Goal: Task Accomplishment & Management: Manage account settings

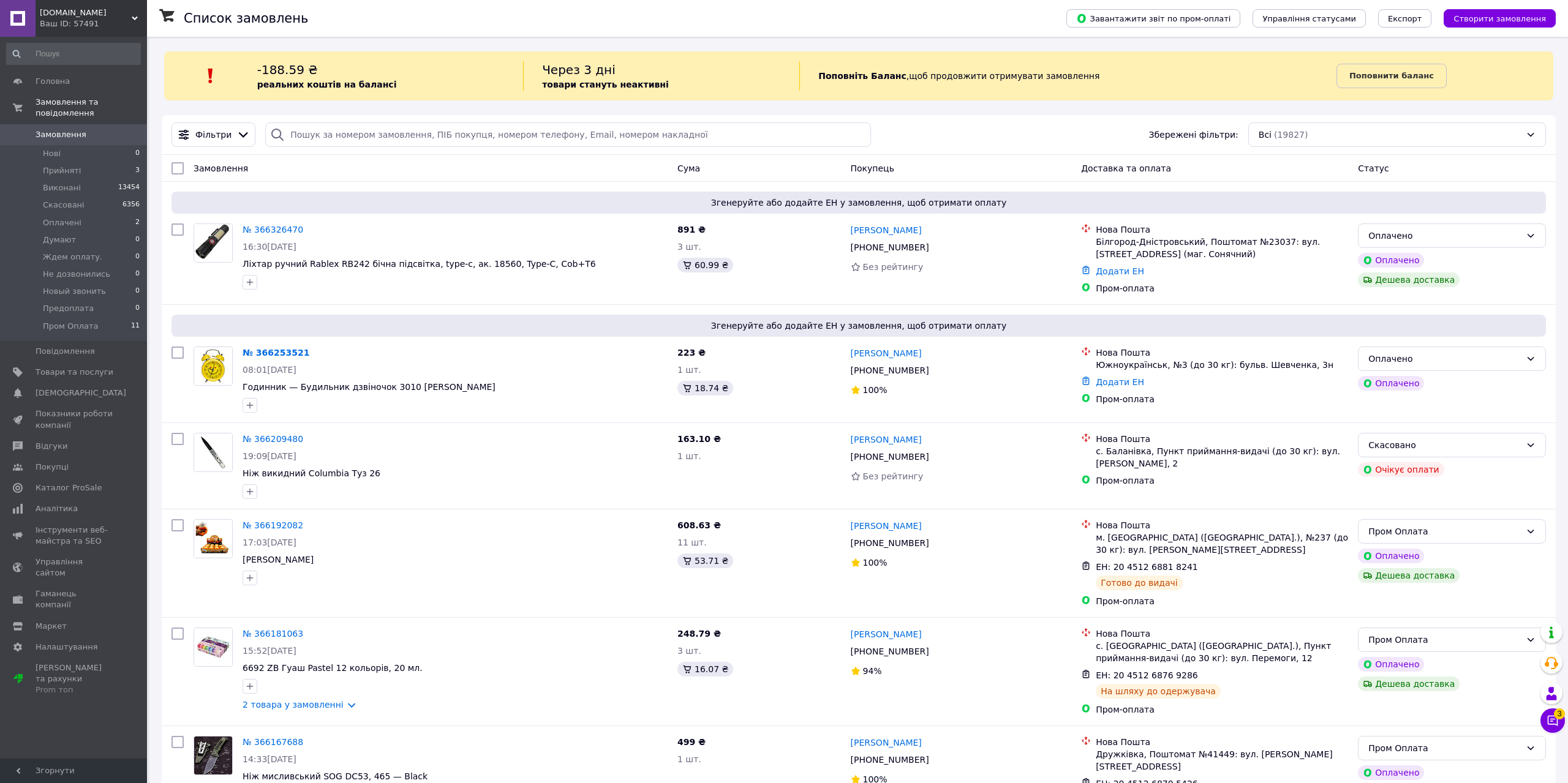
click at [71, 129] on span "Замовлення" at bounding box center [61, 134] width 51 height 11
click at [65, 165] on span "Прийняті" at bounding box center [61, 170] width 38 height 11
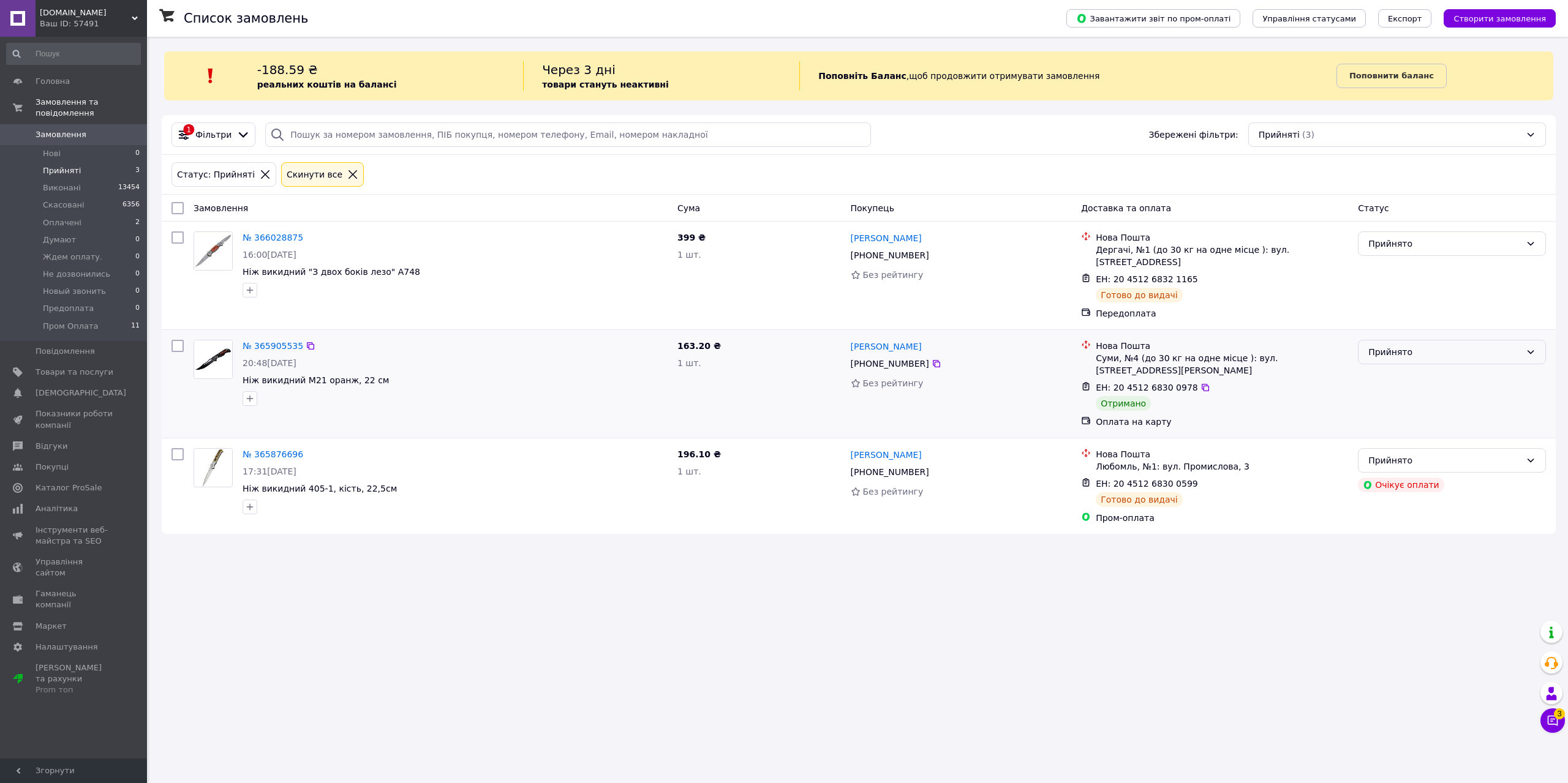
click at [1393, 351] on div "Прийнято" at bounding box center [1451, 351] width 188 height 24
click at [1391, 365] on li "Виконано" at bounding box center [1451, 367] width 187 height 22
click at [69, 217] on span "Оплачені" at bounding box center [62, 222] width 38 height 11
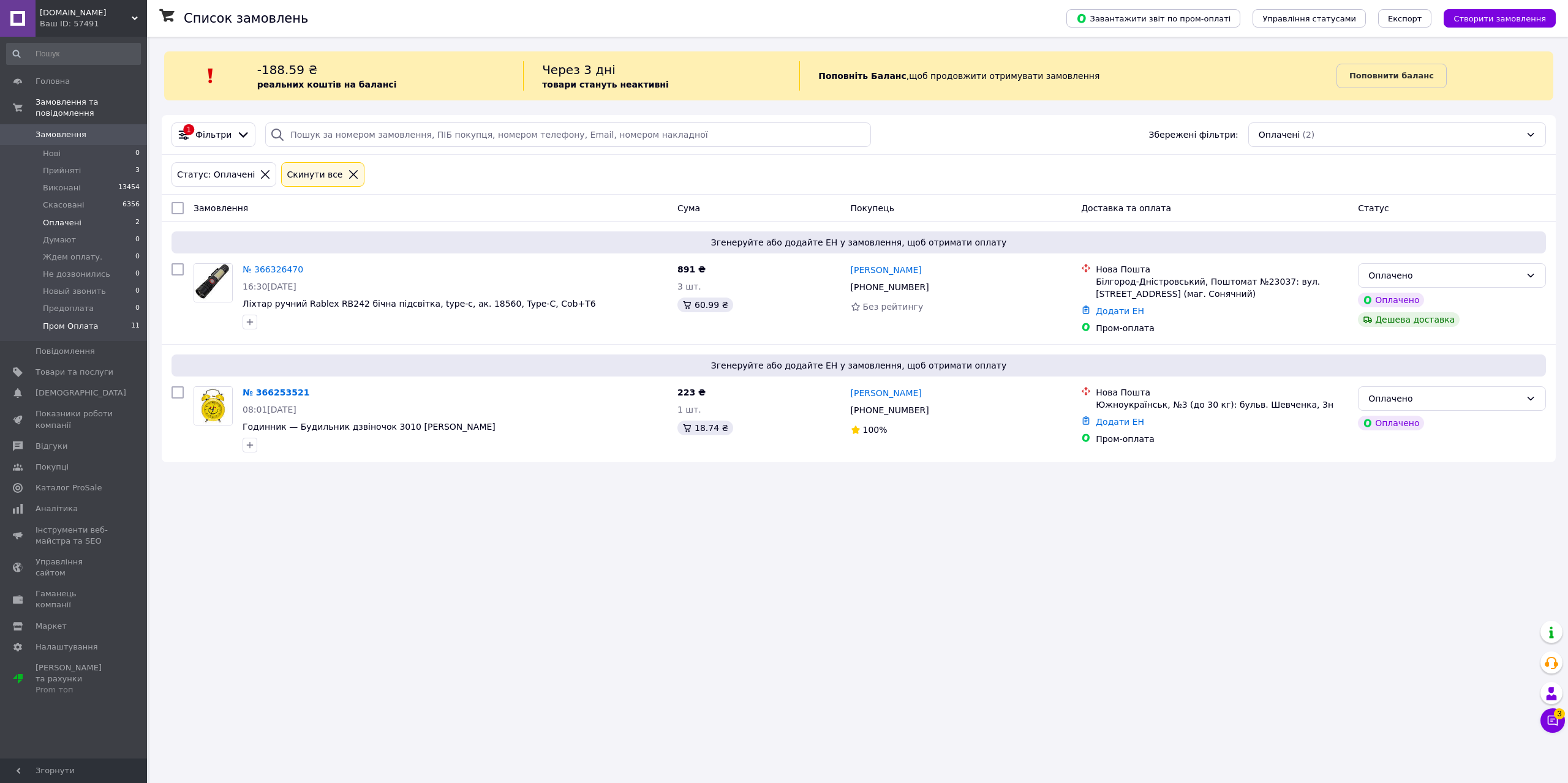
click at [70, 321] on span "Пром Оплата" at bounding box center [70, 326] width 55 height 11
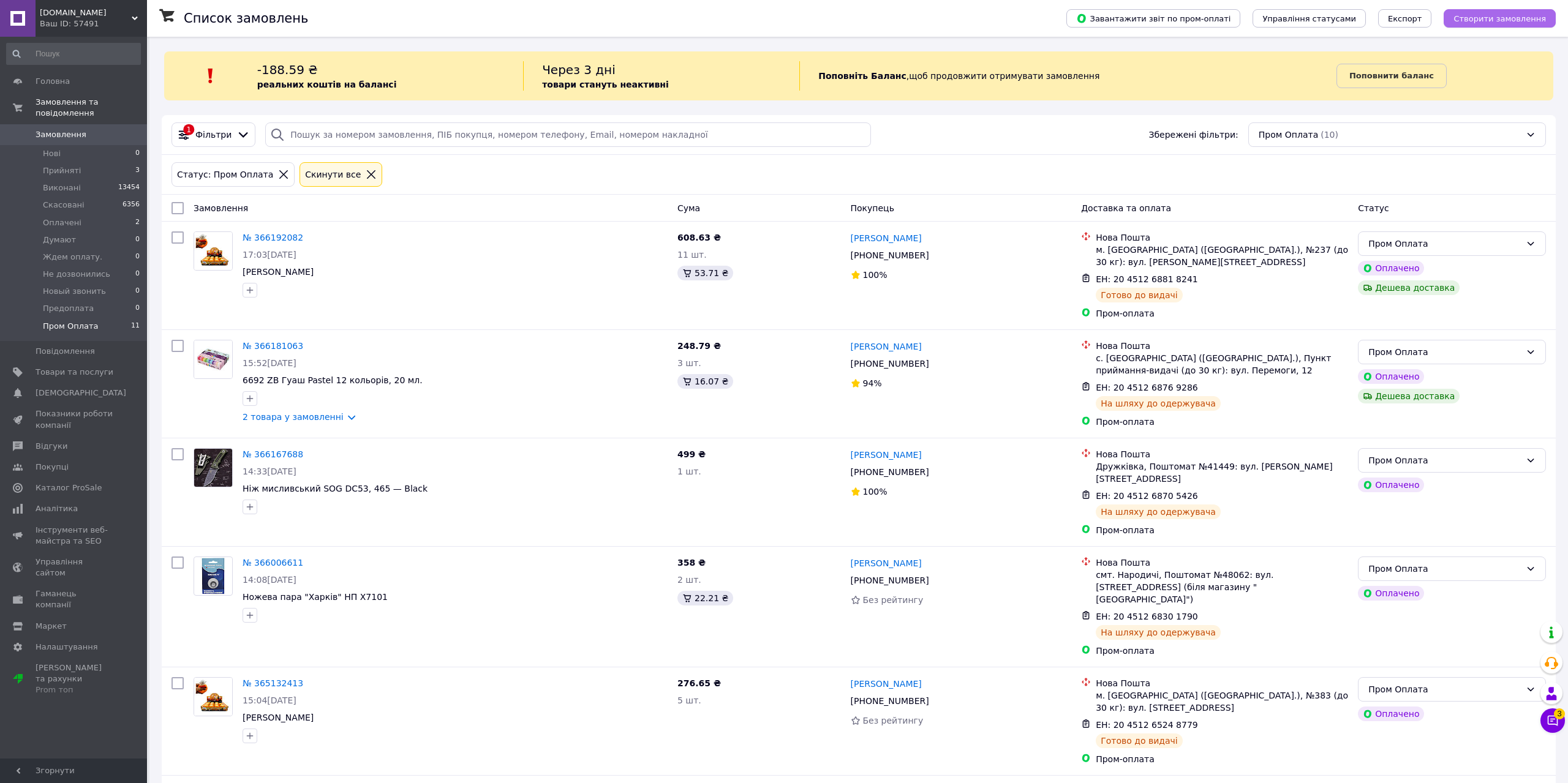
click at [1485, 21] on span "Створити замовлення" at bounding box center [1499, 18] width 92 height 9
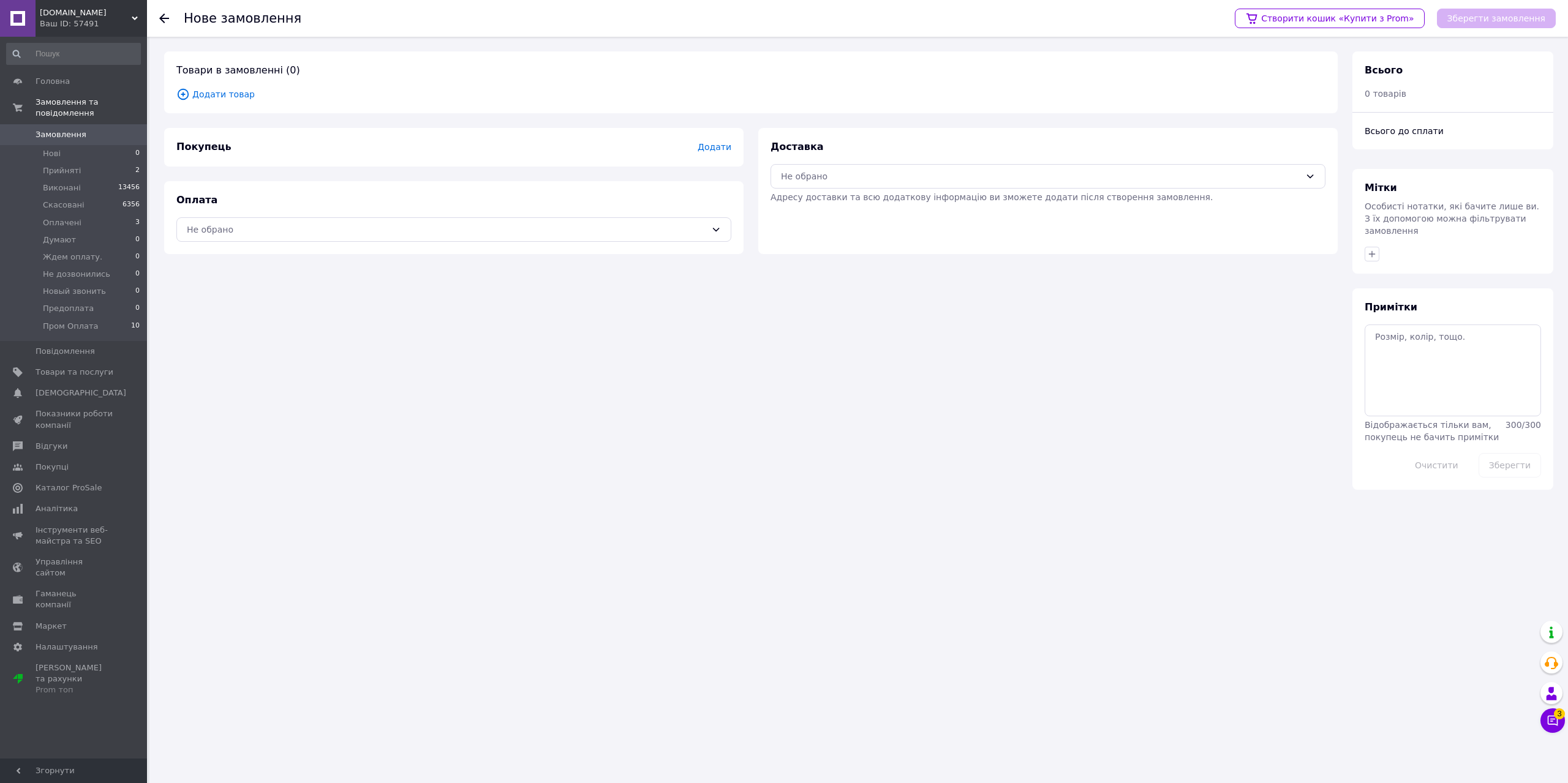
click at [230, 89] on span "Додати товар" at bounding box center [751, 94] width 1149 height 13
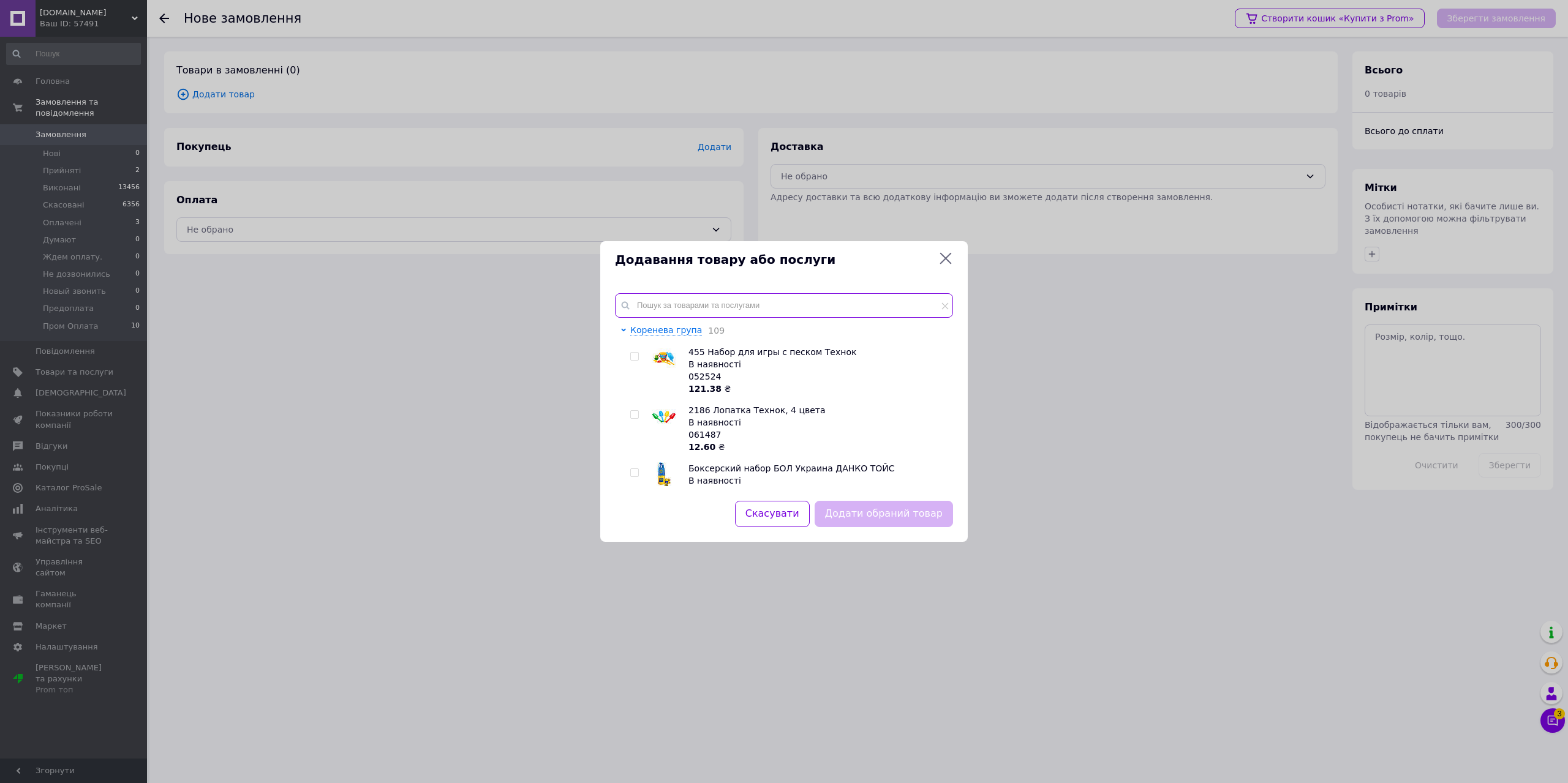
click at [681, 314] on input "text" at bounding box center [784, 305] width 338 height 24
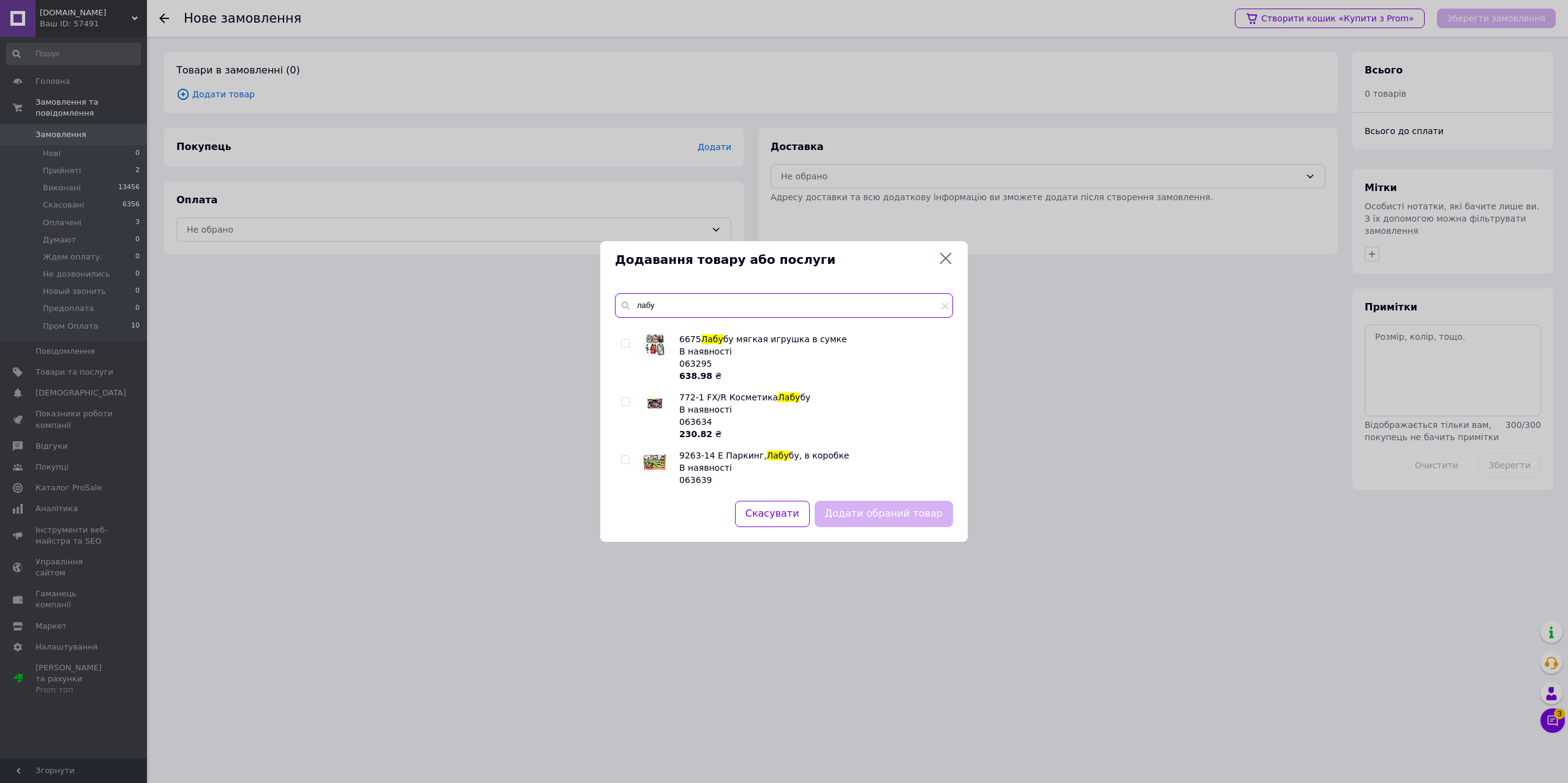
scroll to position [3318, 0]
type input "лабу"
click at [76, 27] on div "Додавання товару або послуги лабу 1105 Домик для кукол Лабу бу 63 детали В наяв…" at bounding box center [784, 391] width 1568 height 783
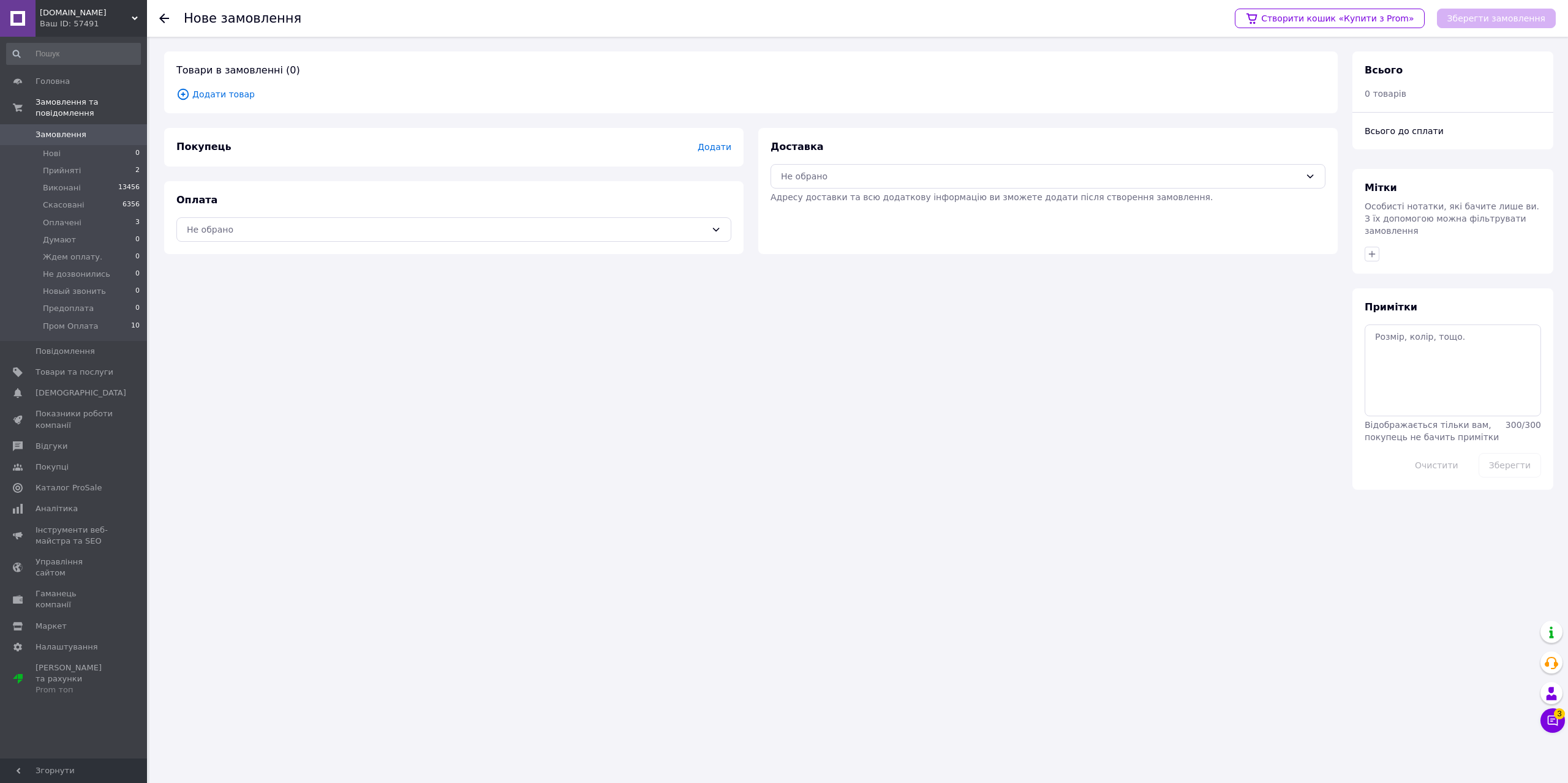
click at [90, 22] on div "Ваш ID: 57491" at bounding box center [93, 24] width 107 height 11
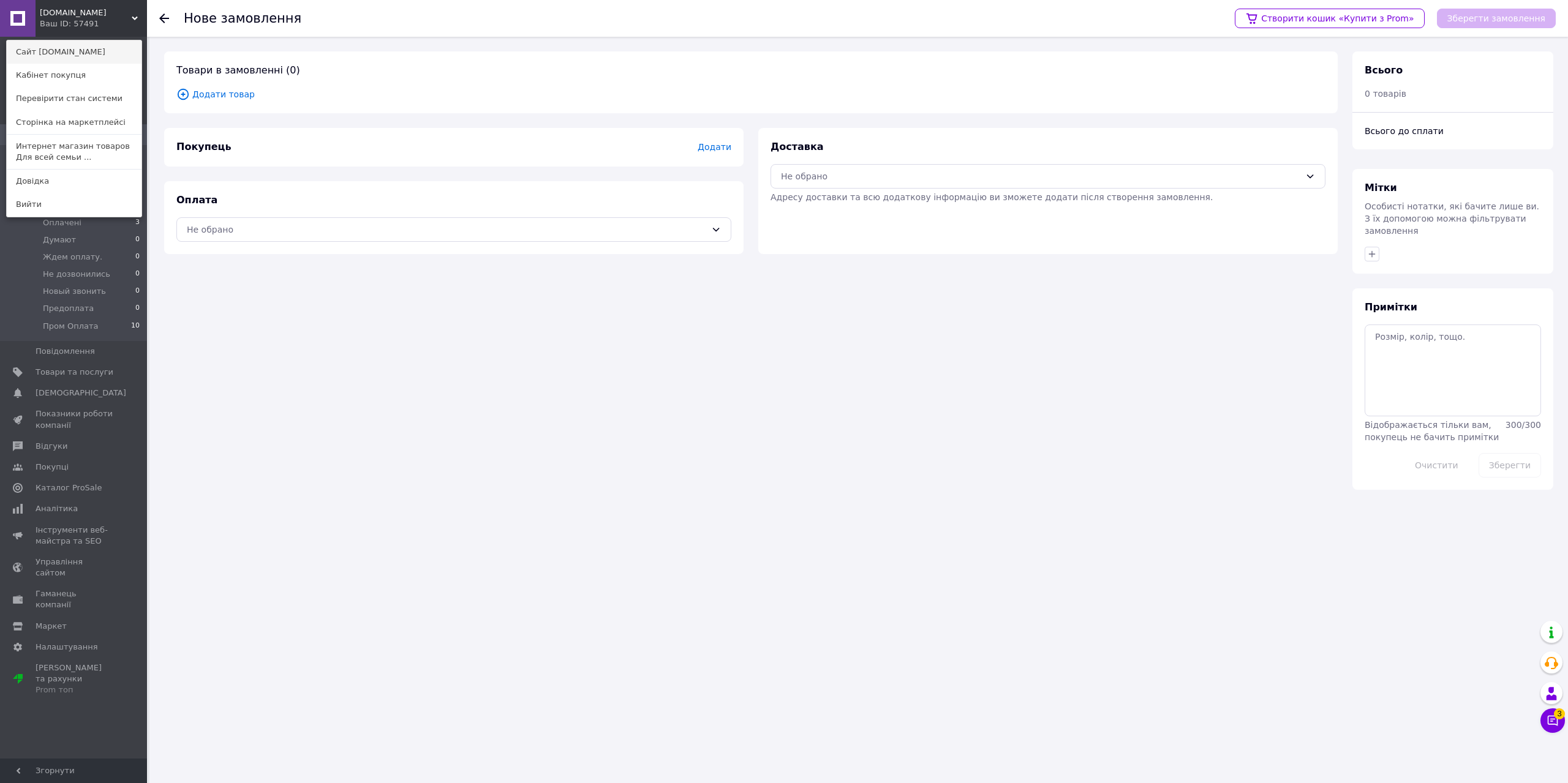
click at [77, 51] on link "Сайт [DOMAIN_NAME]" at bounding box center [74, 52] width 134 height 24
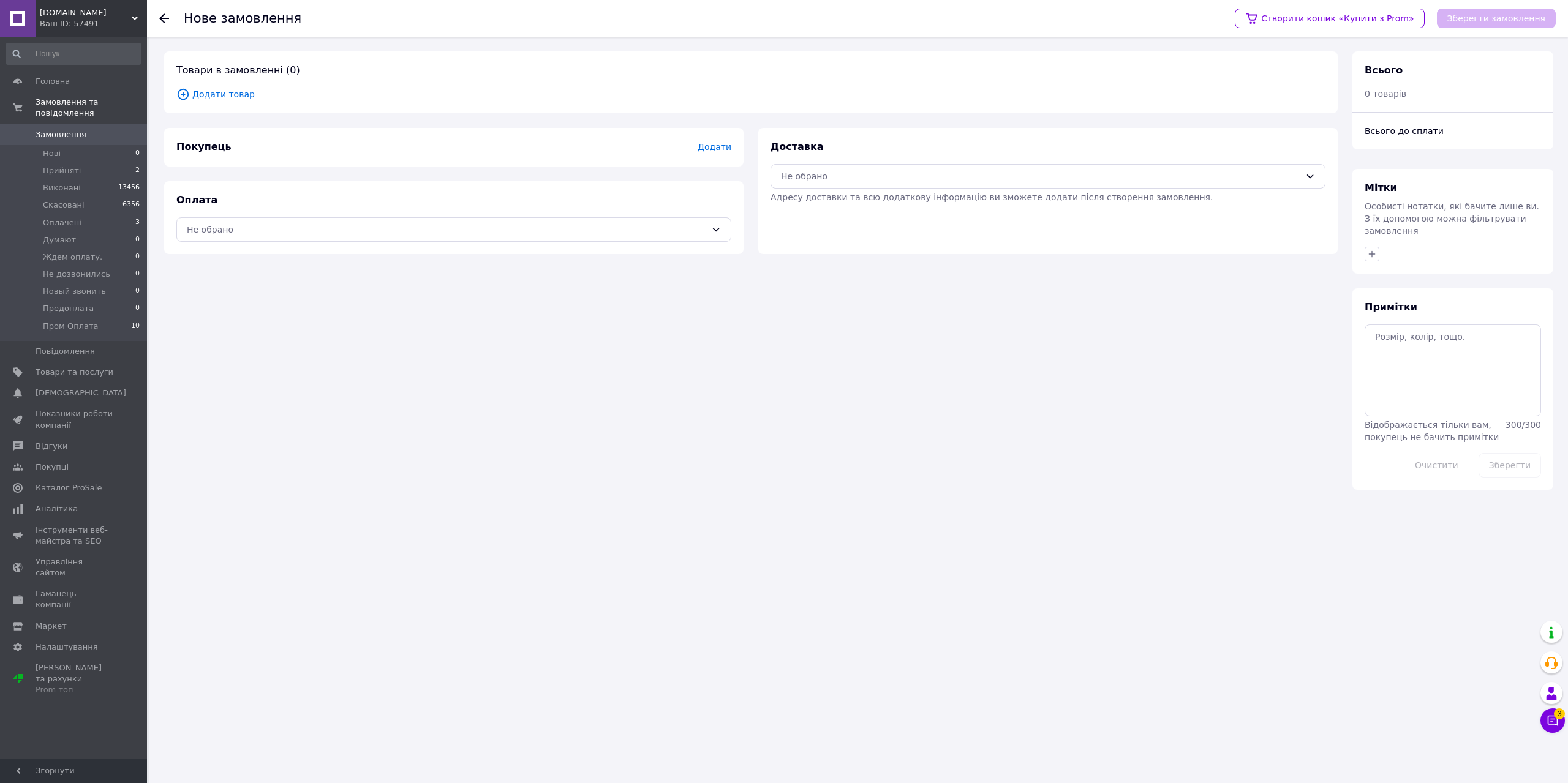
click at [219, 96] on span "Додати товар" at bounding box center [751, 94] width 1149 height 13
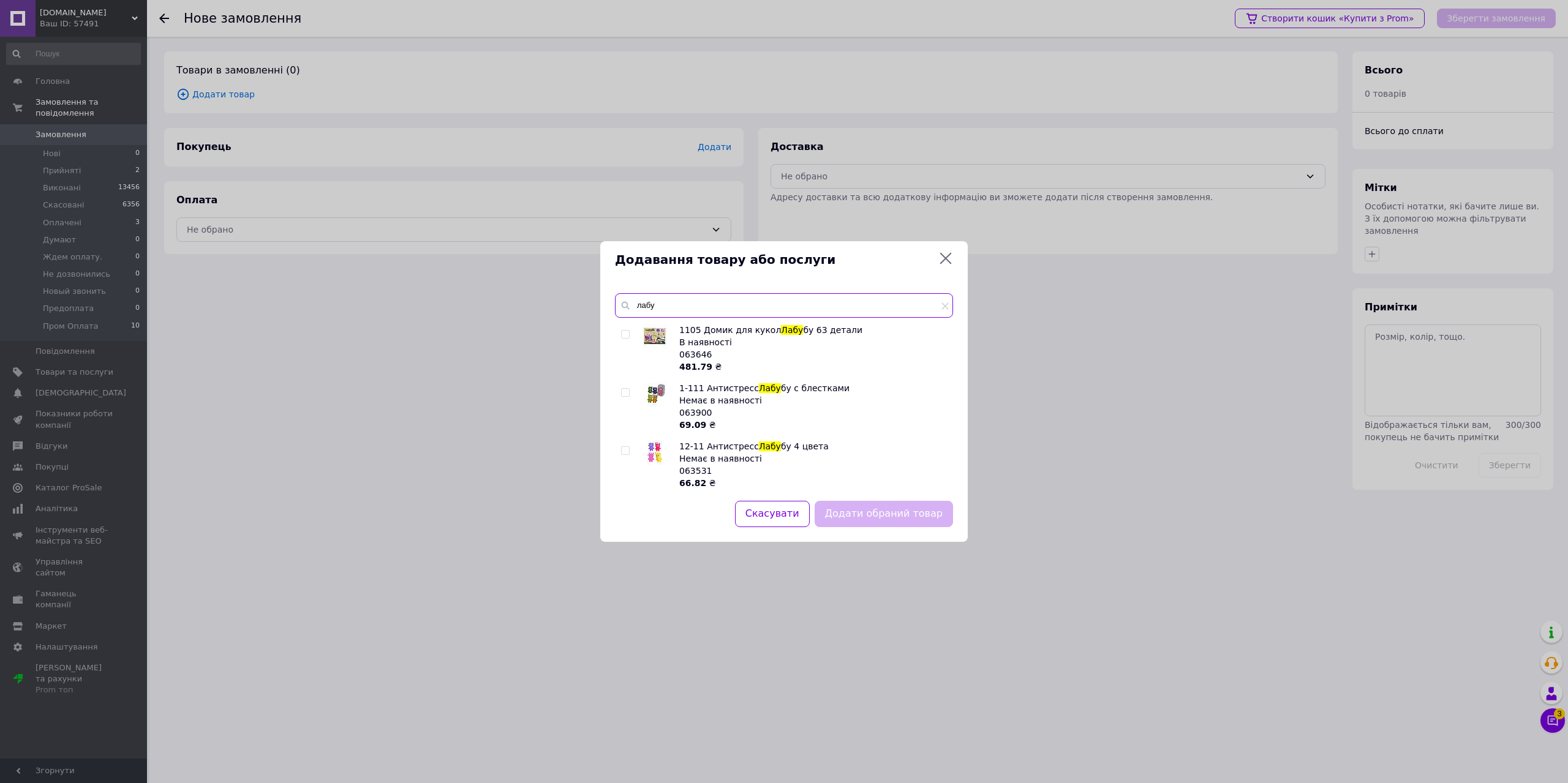
click at [698, 304] on input "лабу" at bounding box center [784, 305] width 338 height 24
type input "7290"
click at [948, 263] on icon at bounding box center [946, 258] width 15 height 15
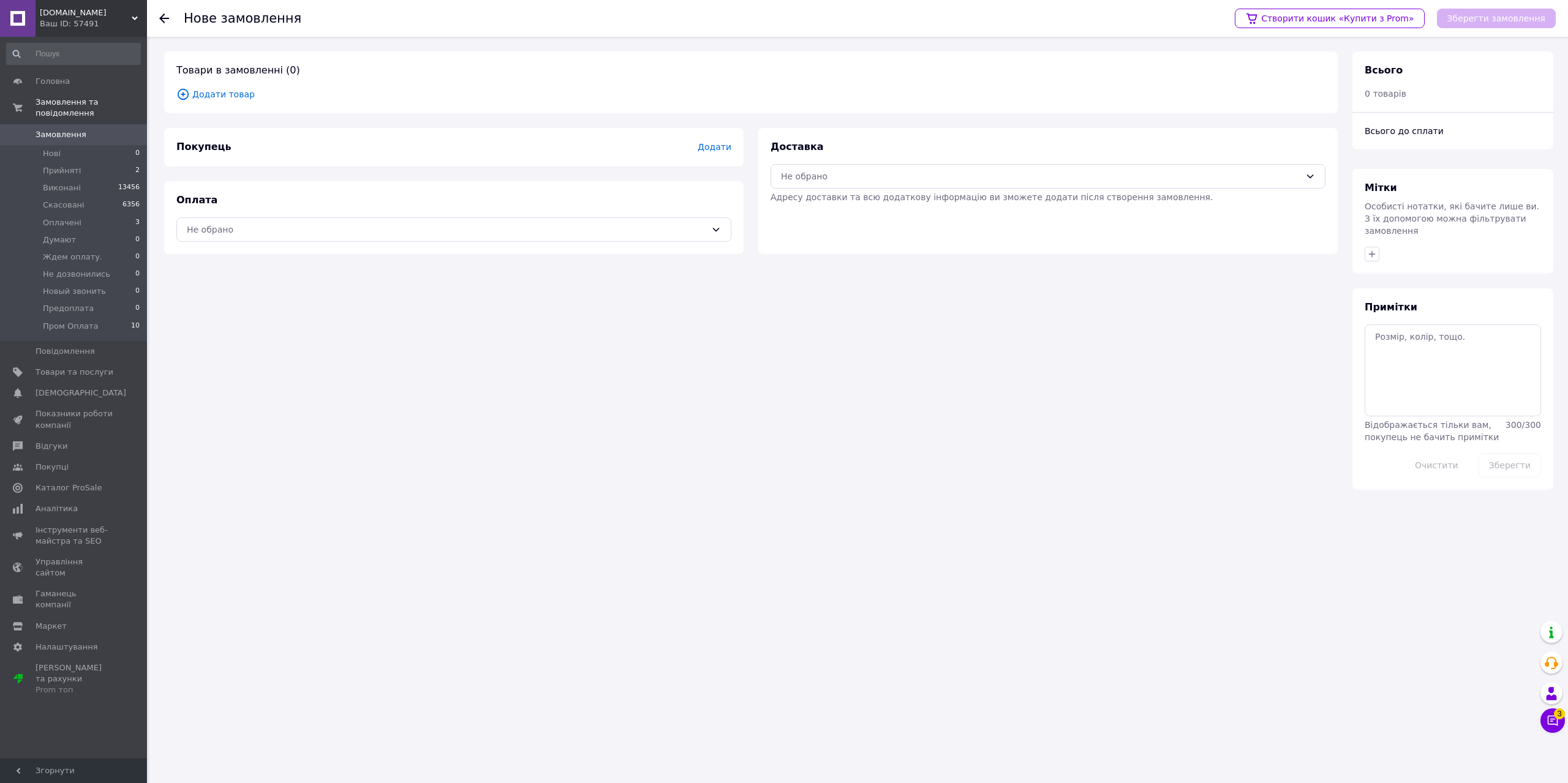
click at [230, 95] on span "Додати товар" at bounding box center [751, 94] width 1149 height 13
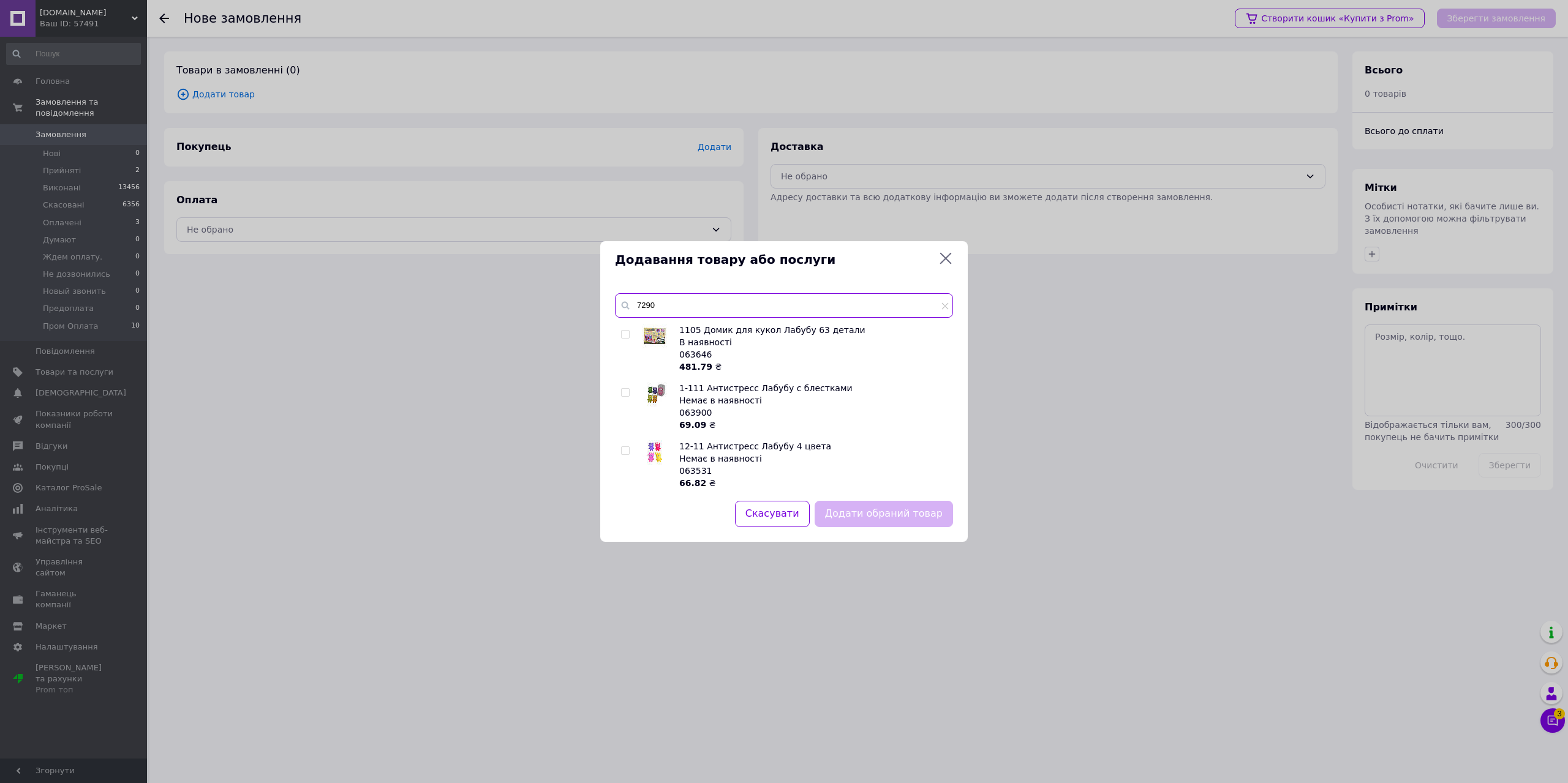
click at [685, 303] on input "7290" at bounding box center [784, 305] width 338 height 24
drag, startPoint x: 663, startPoint y: 304, endPoint x: 613, endPoint y: 310, distance: 50.4
click at [615, 308] on input "7290" at bounding box center [784, 305] width 338 height 24
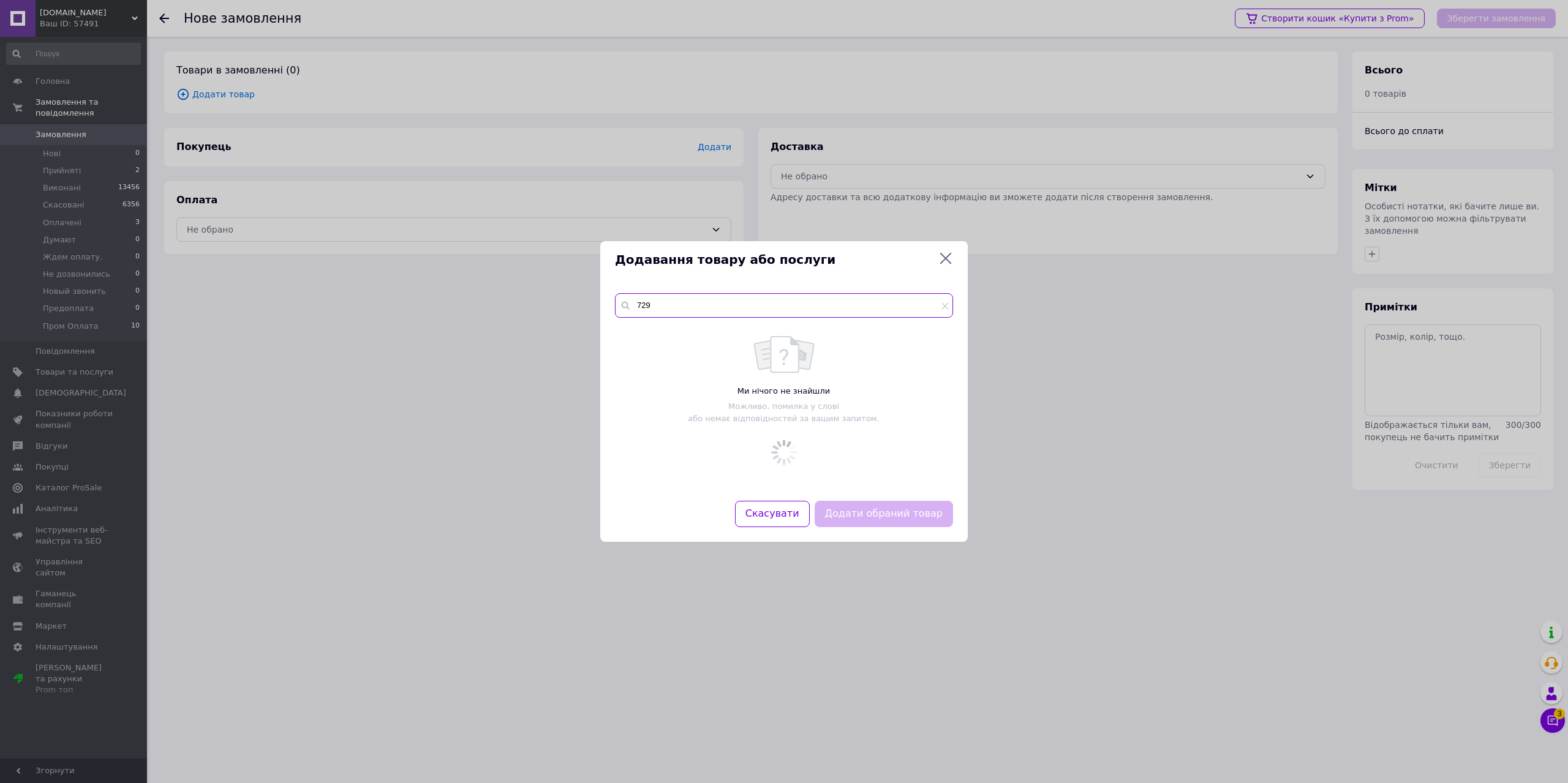
type input "7290"
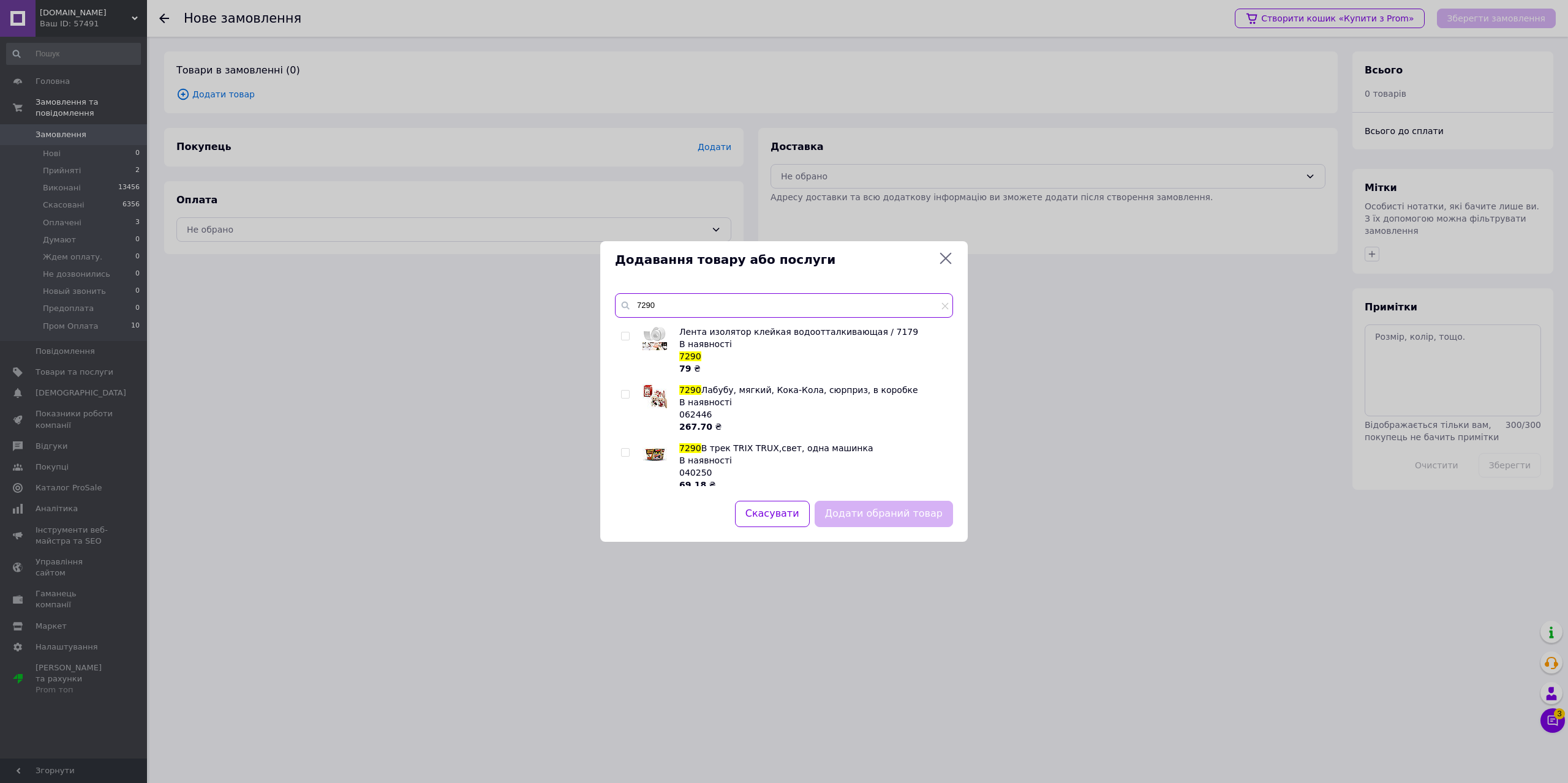
scroll to position [108, 0]
click at [622, 401] on input "checkbox" at bounding box center [625, 401] width 8 height 8
checkbox input "true"
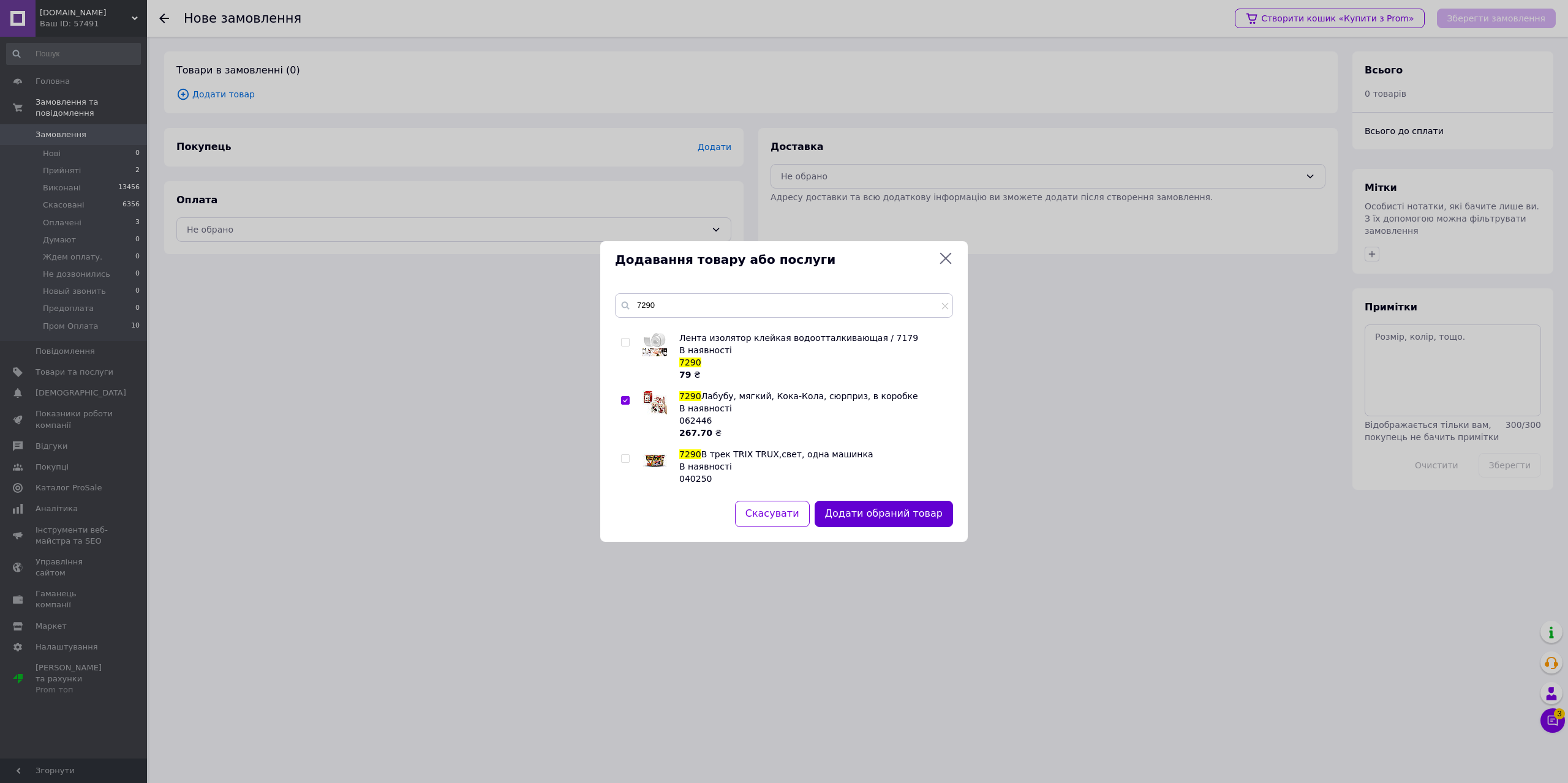
click at [901, 514] on button "Додати обраний товар" at bounding box center [883, 514] width 138 height 27
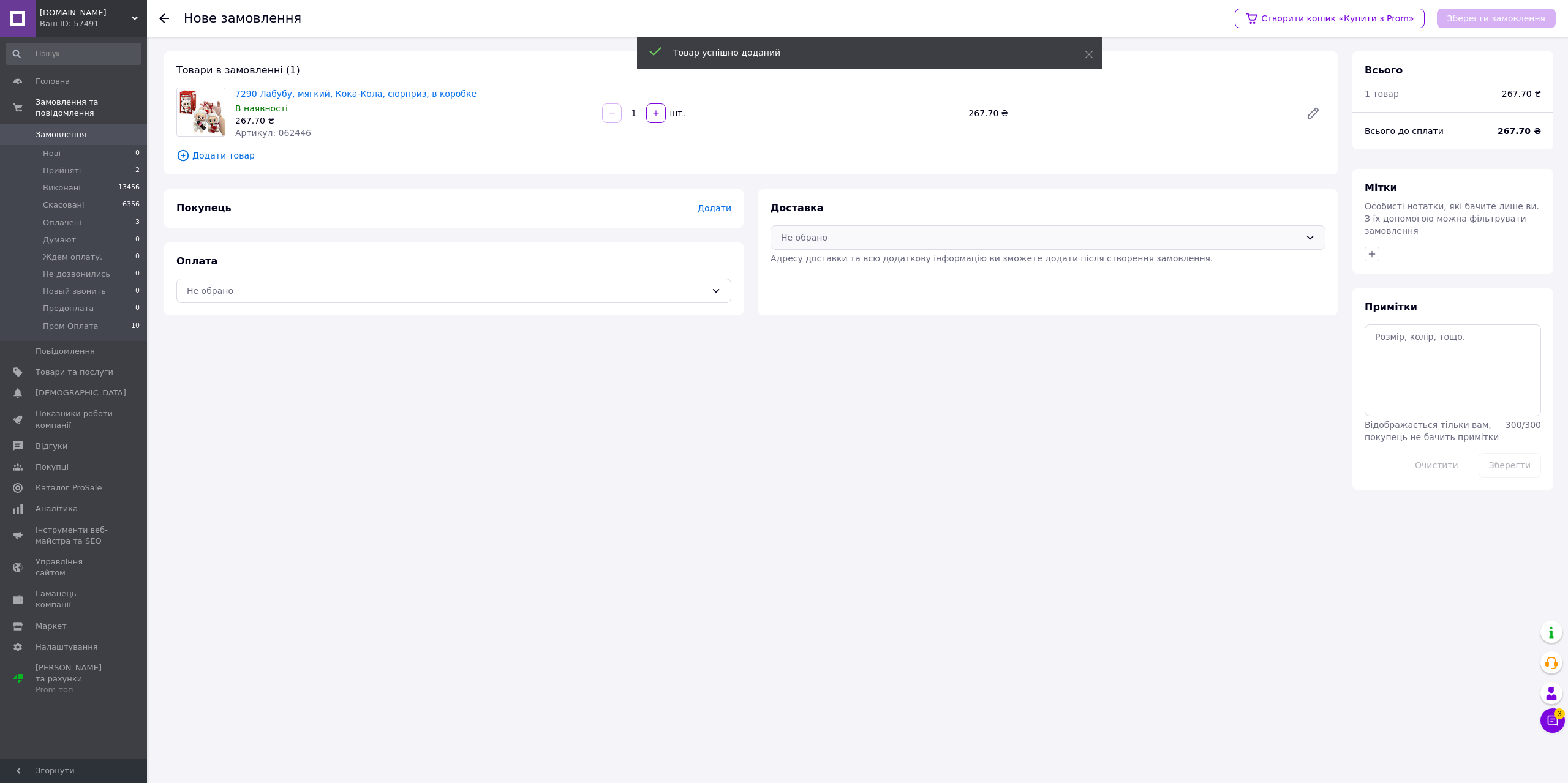
click at [881, 241] on div "Не обрано" at bounding box center [1040, 238] width 519 height 13
click at [857, 266] on span "Нова Пошта (платна)" at bounding box center [1057, 264] width 515 height 13
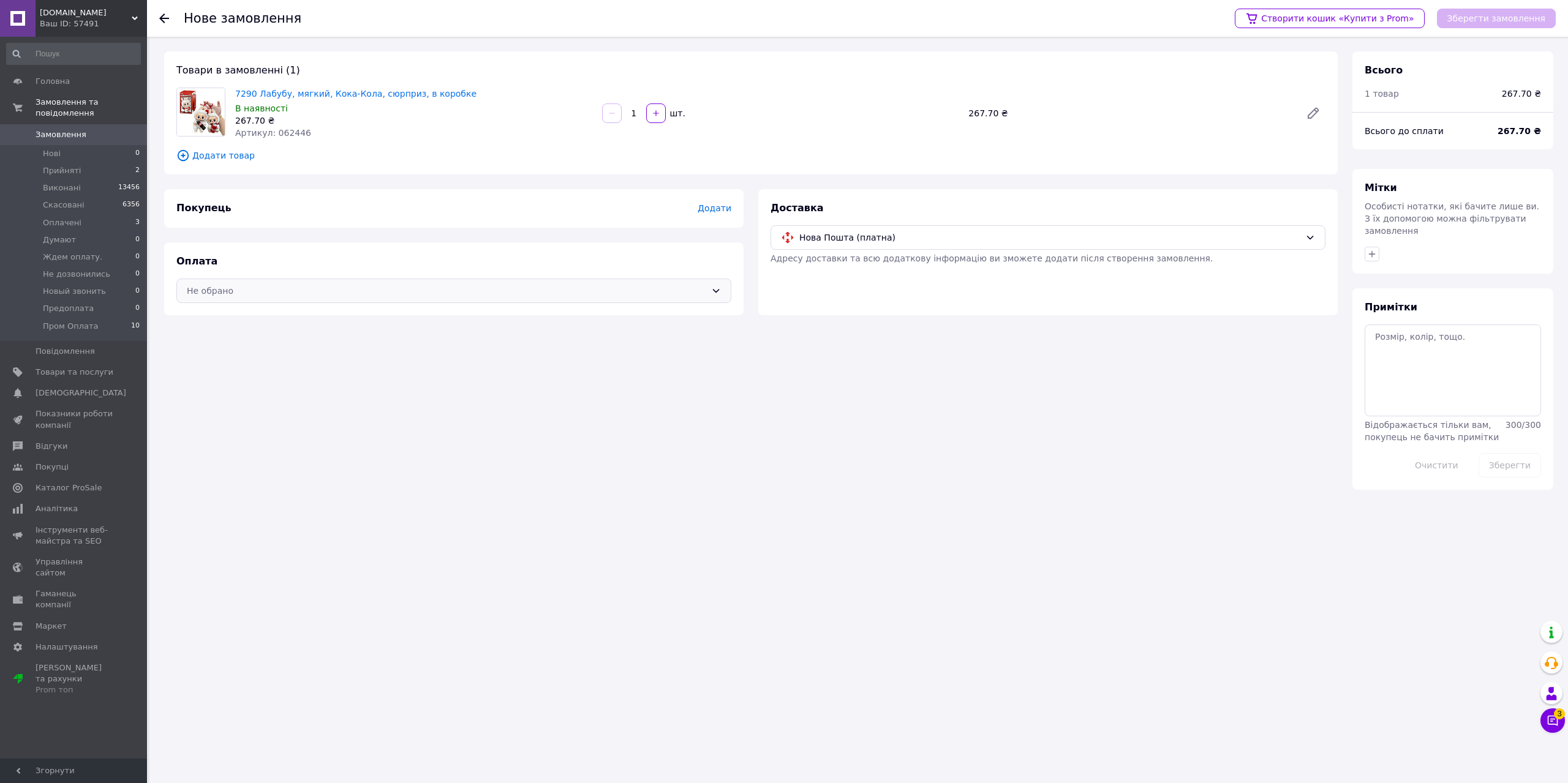
click at [643, 292] on div "Не обрано" at bounding box center [446, 291] width 519 height 13
click at [256, 344] on span "Передоплата" at bounding box center [345, 340] width 318 height 13
click at [713, 206] on span "Додати" at bounding box center [715, 207] width 34 height 10
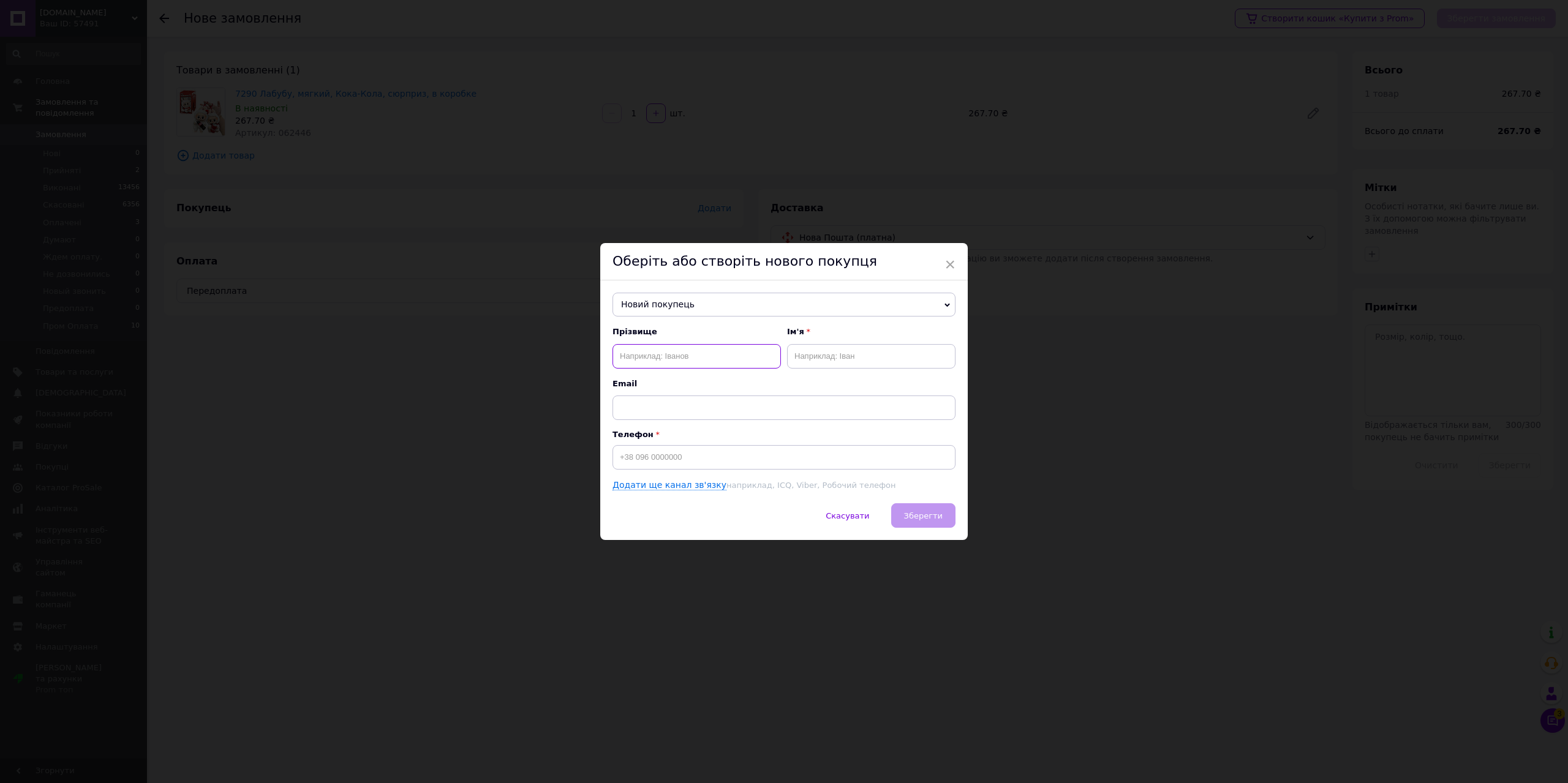
click at [684, 353] on input "text" at bounding box center [697, 356] width 168 height 24
click at [686, 455] on input at bounding box center [784, 457] width 343 height 24
type input "[PHONE_NUMBER]"
click at [936, 511] on span "Зберегти" at bounding box center [923, 516] width 38 height 9
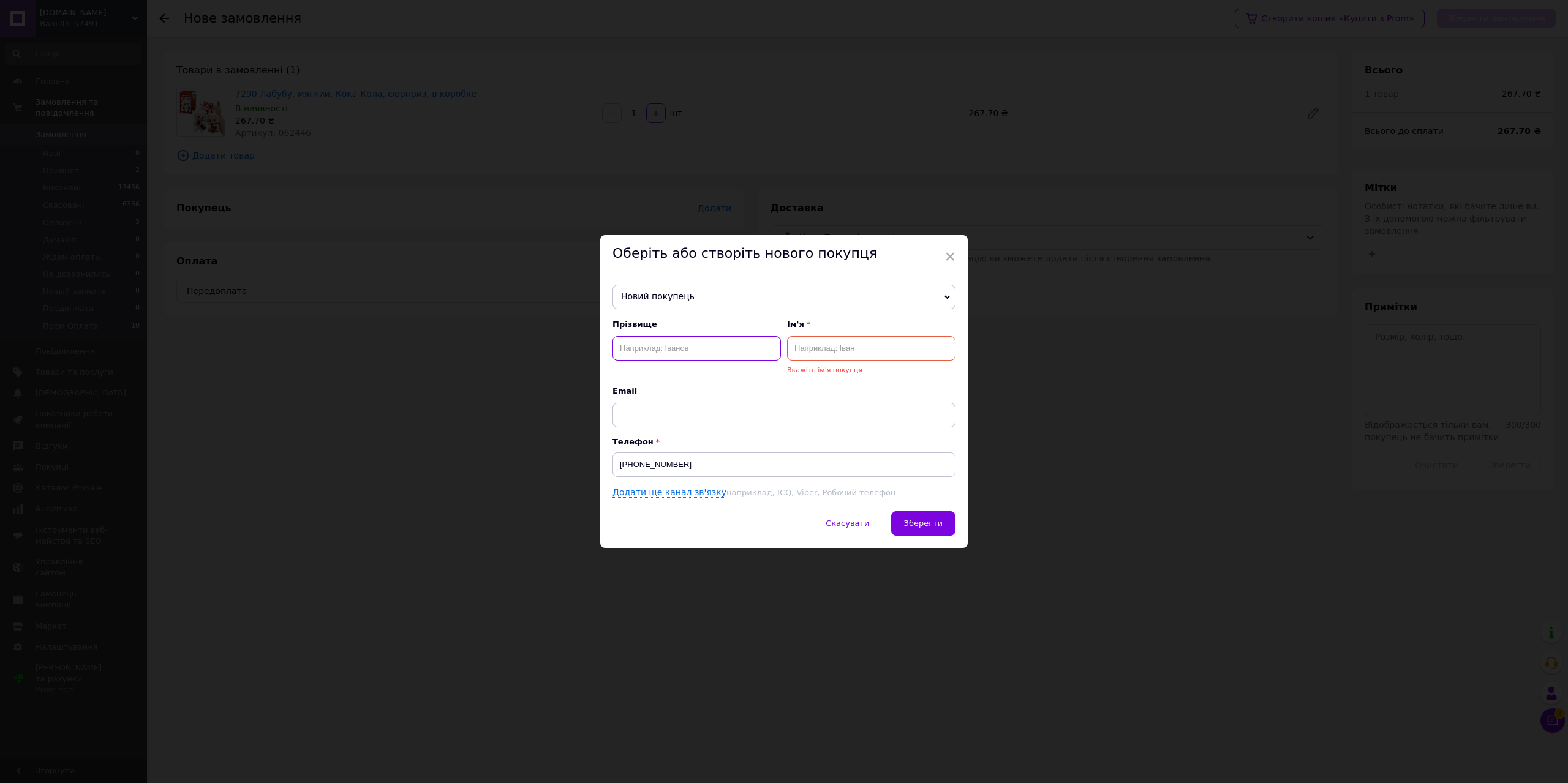
click at [678, 350] on input "text" at bounding box center [697, 348] width 168 height 24
type input "[PERSON_NAME]"
click at [932, 527] on span "Зберегти" at bounding box center [923, 523] width 38 height 9
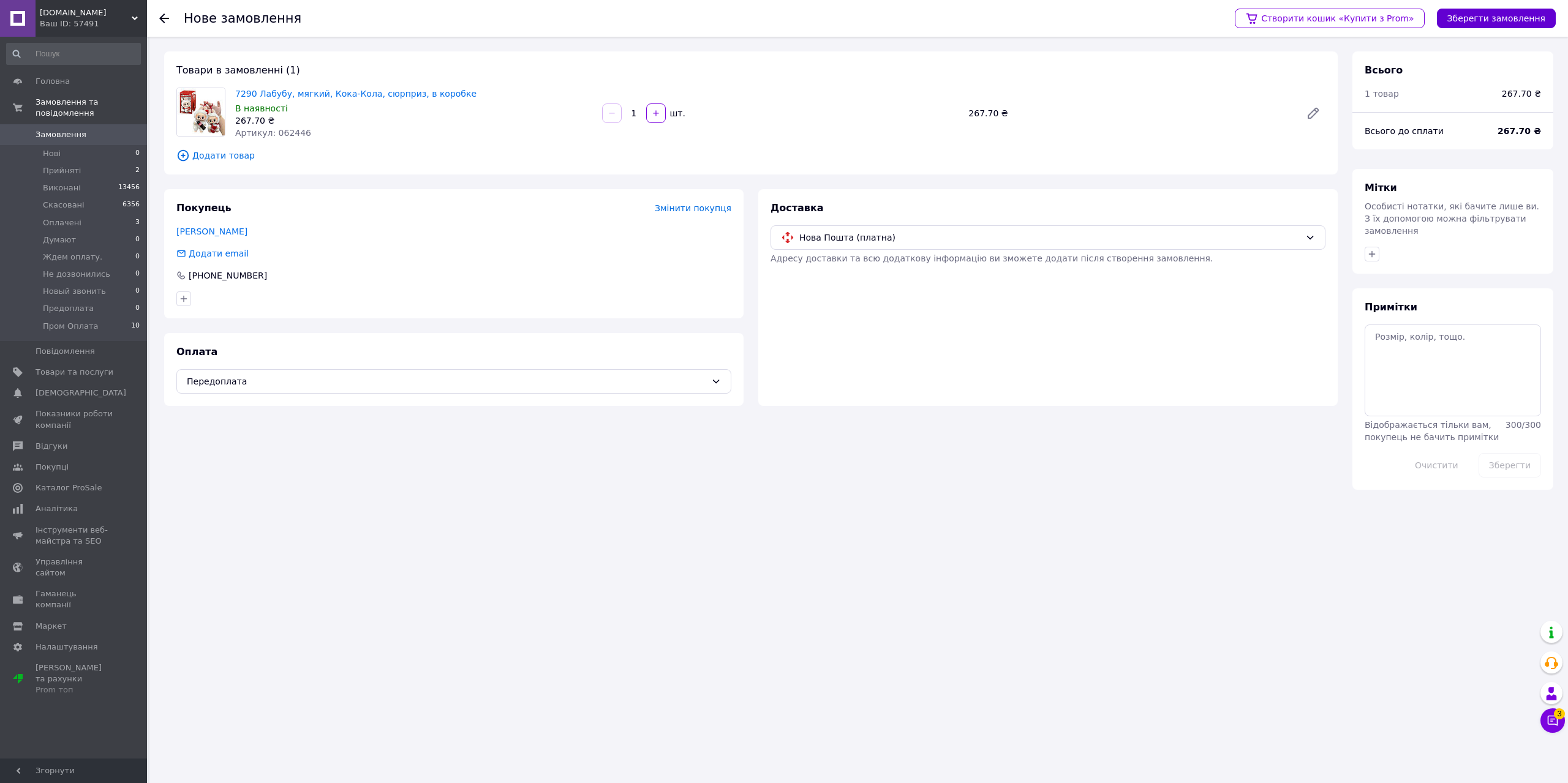
click at [1496, 18] on button "Зберегти замовлення" at bounding box center [1496, 18] width 119 height 20
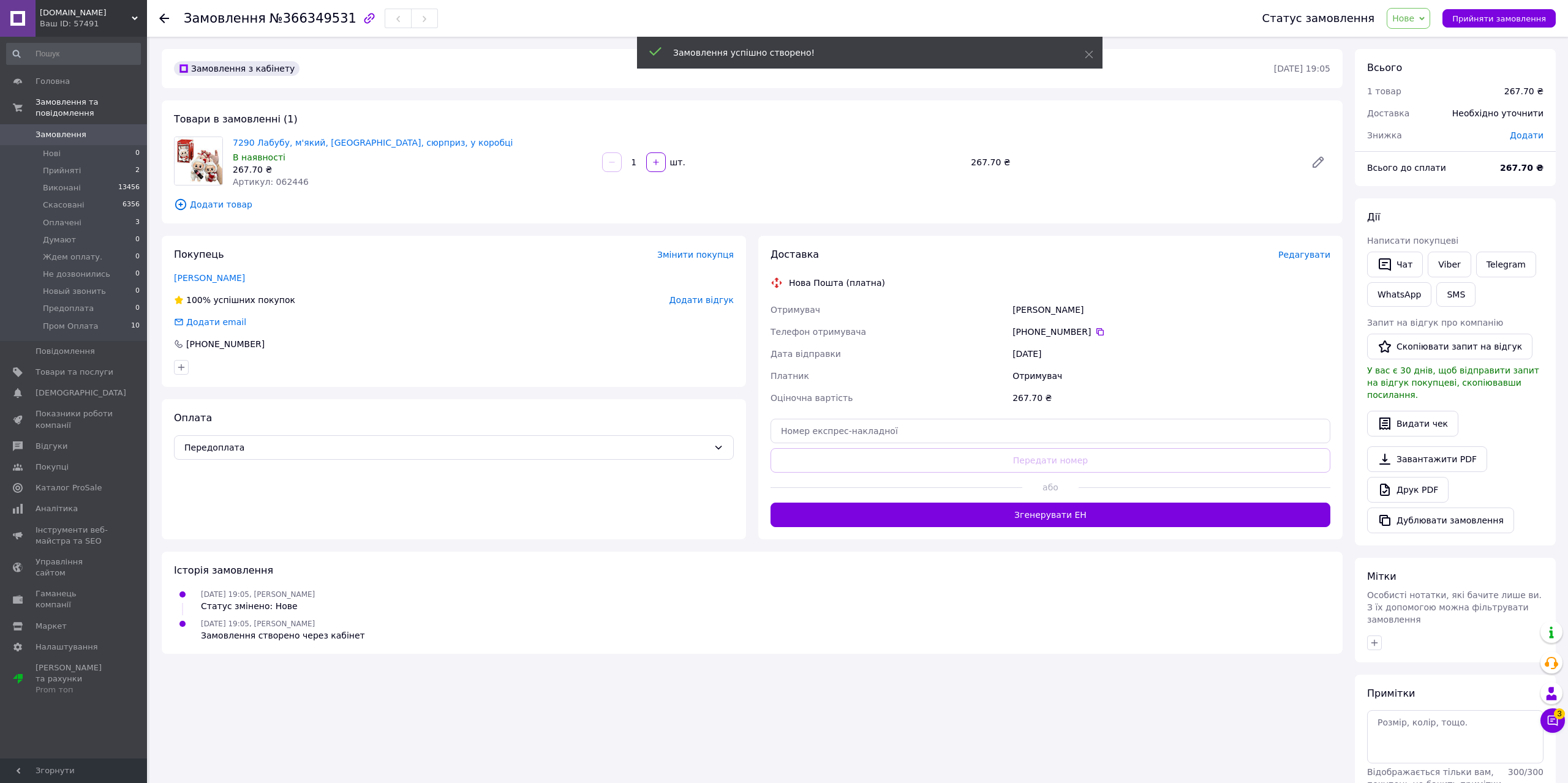
click at [1303, 253] on span "Редагувати" at bounding box center [1304, 254] width 52 height 10
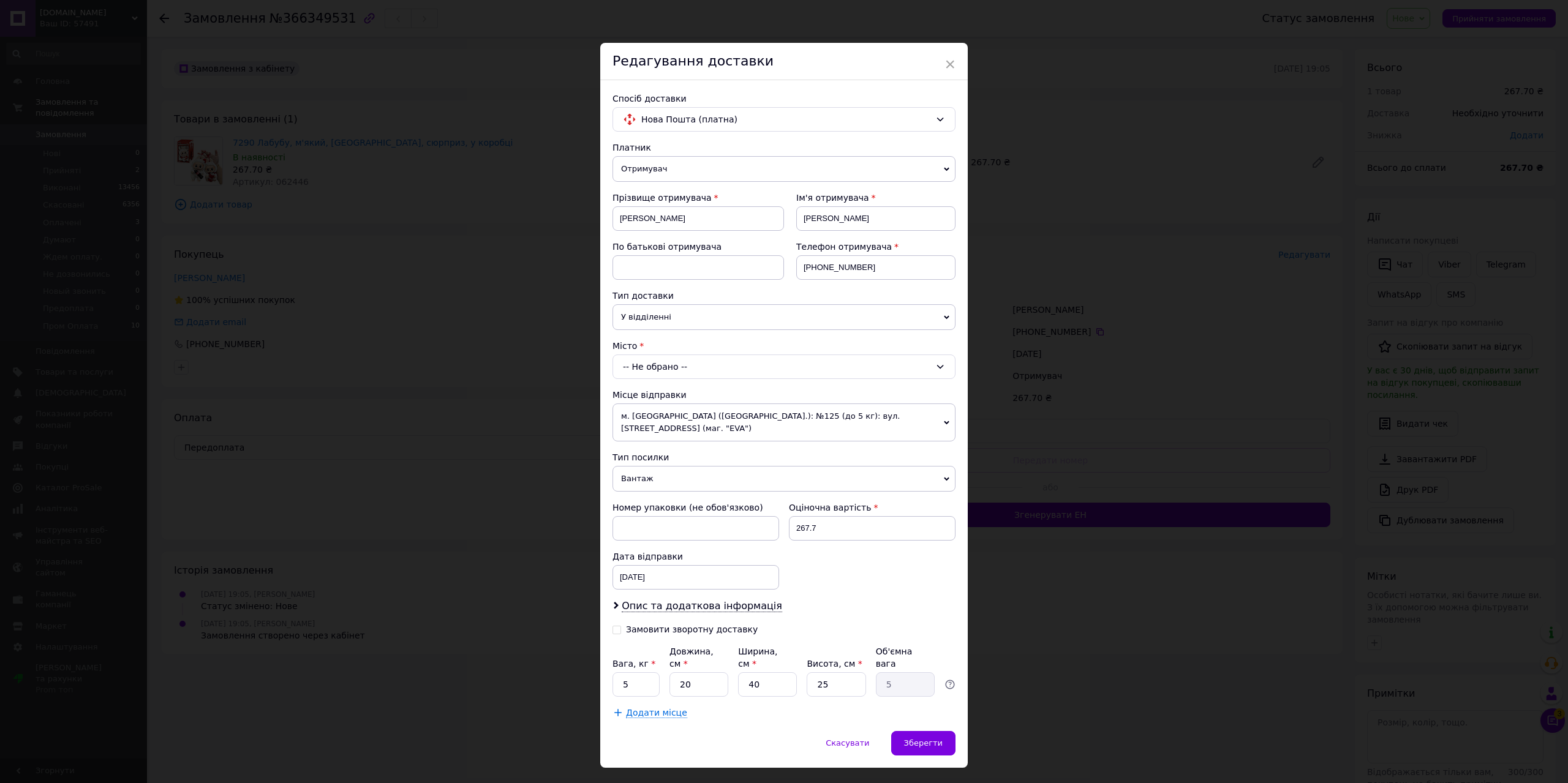
click at [757, 365] on div "-- Не обрано --" at bounding box center [784, 366] width 343 height 24
click at [636, 420] on li "м. [GEOGRAPHIC_DATA] ([GEOGRAPHIC_DATA].)" at bounding box center [783, 418] width 342 height 20
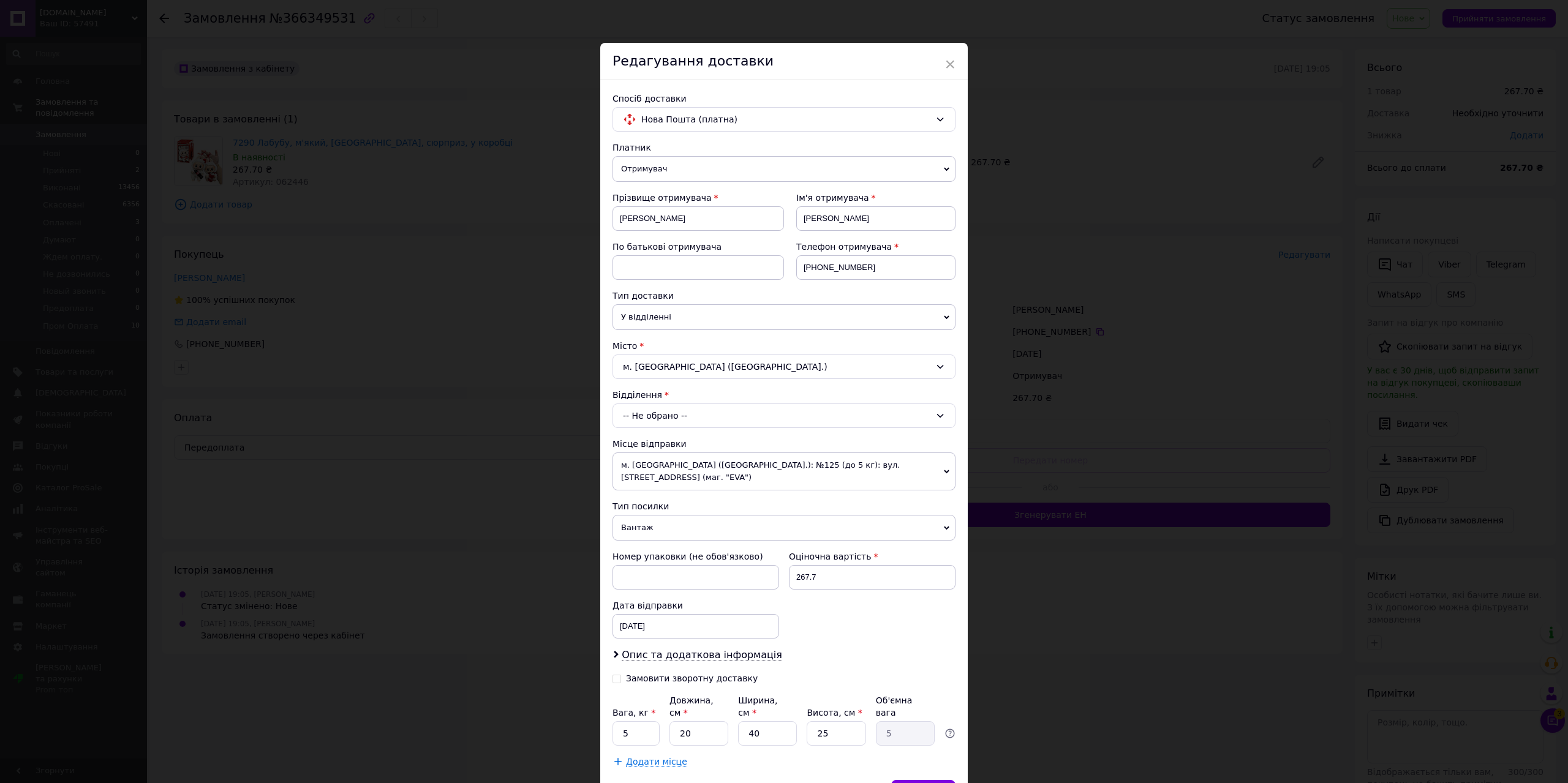
click at [691, 416] on div "-- Не обрано --" at bounding box center [784, 415] width 343 height 24
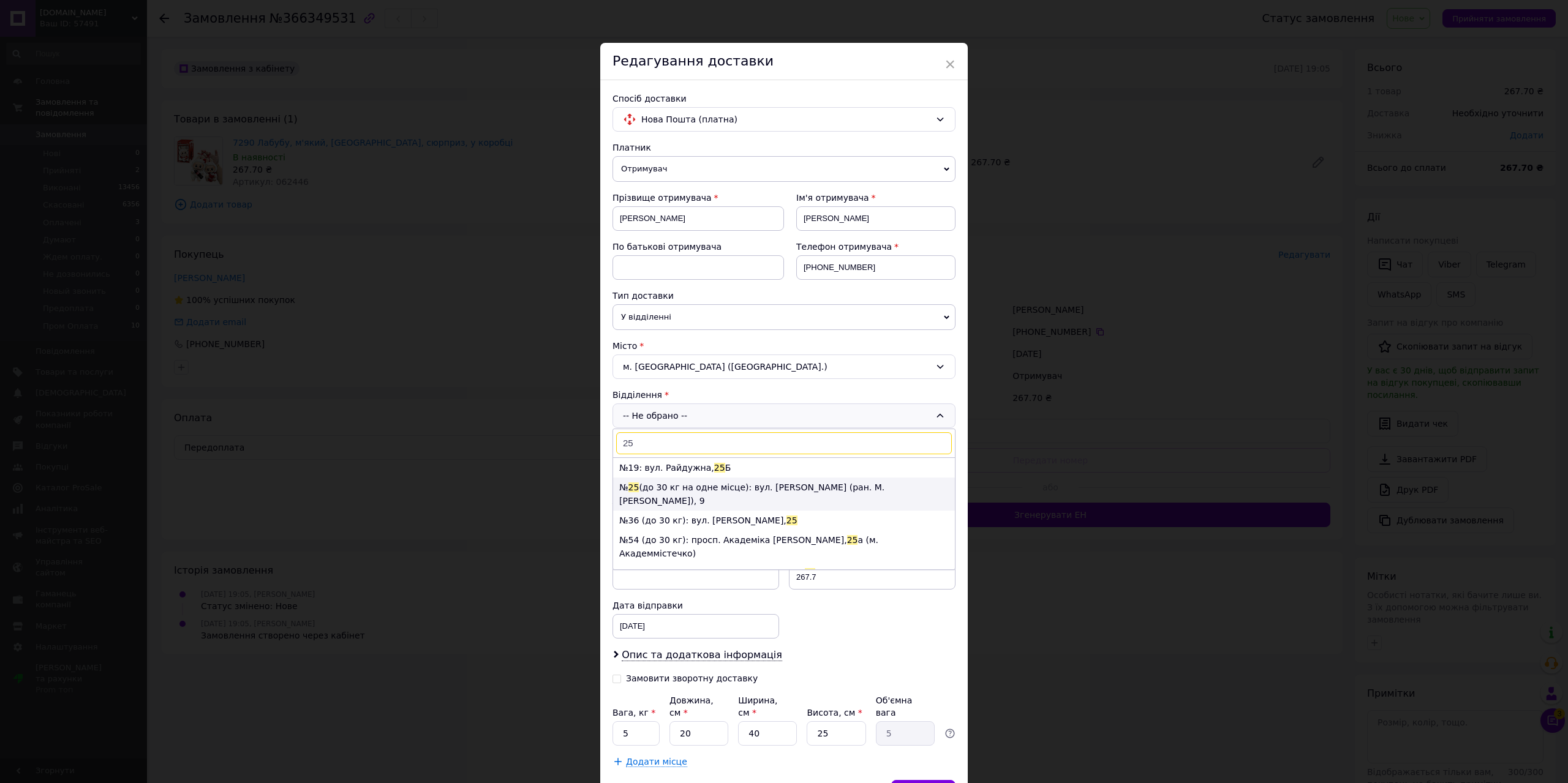
type input "25"
click at [727, 488] on li "№ 25 (до 30 кг на одне місце): вул. [PERSON_NAME] (ран. М. [PERSON_NAME]), 9" at bounding box center [783, 494] width 342 height 33
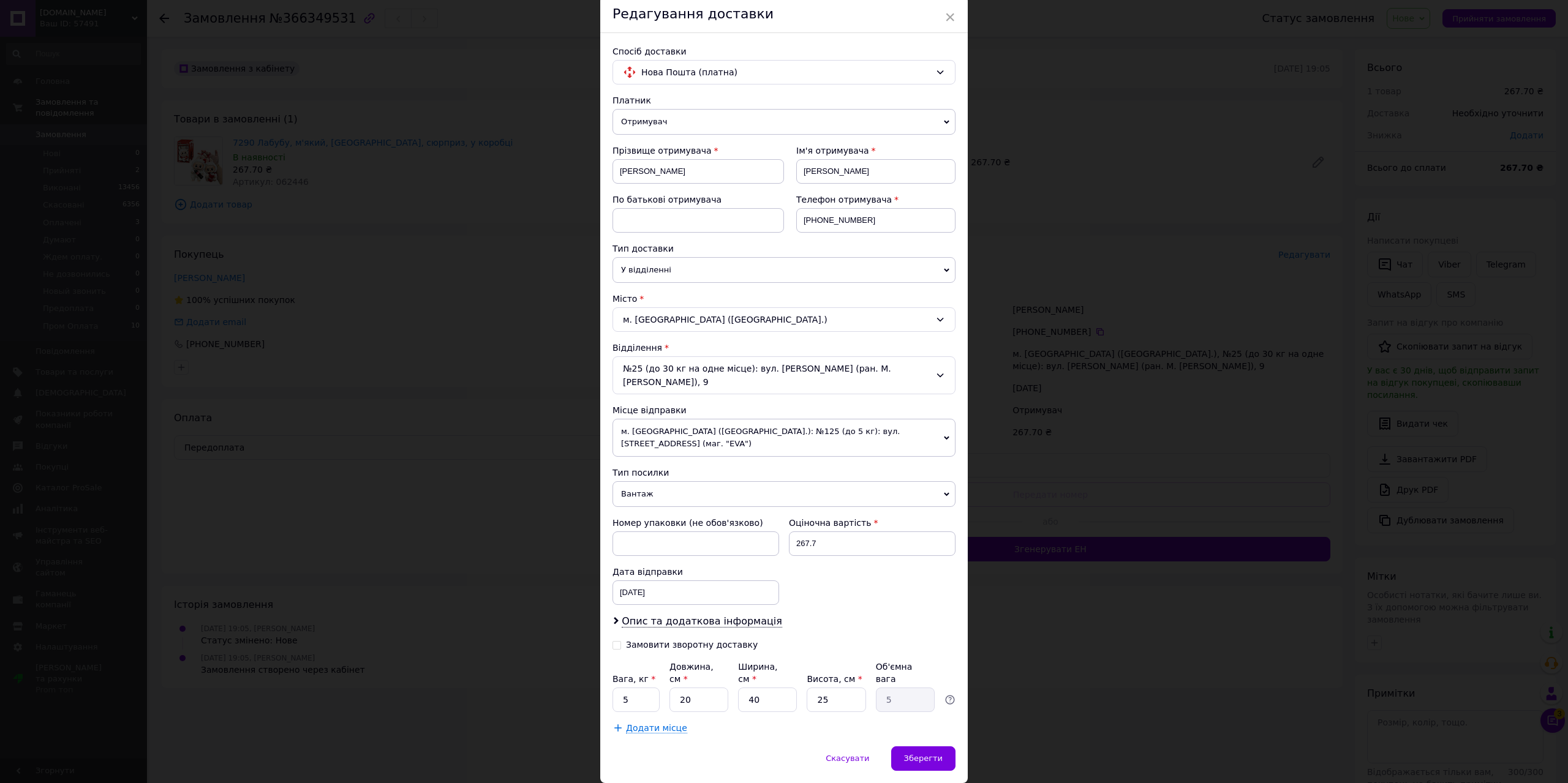
scroll to position [52, 0]
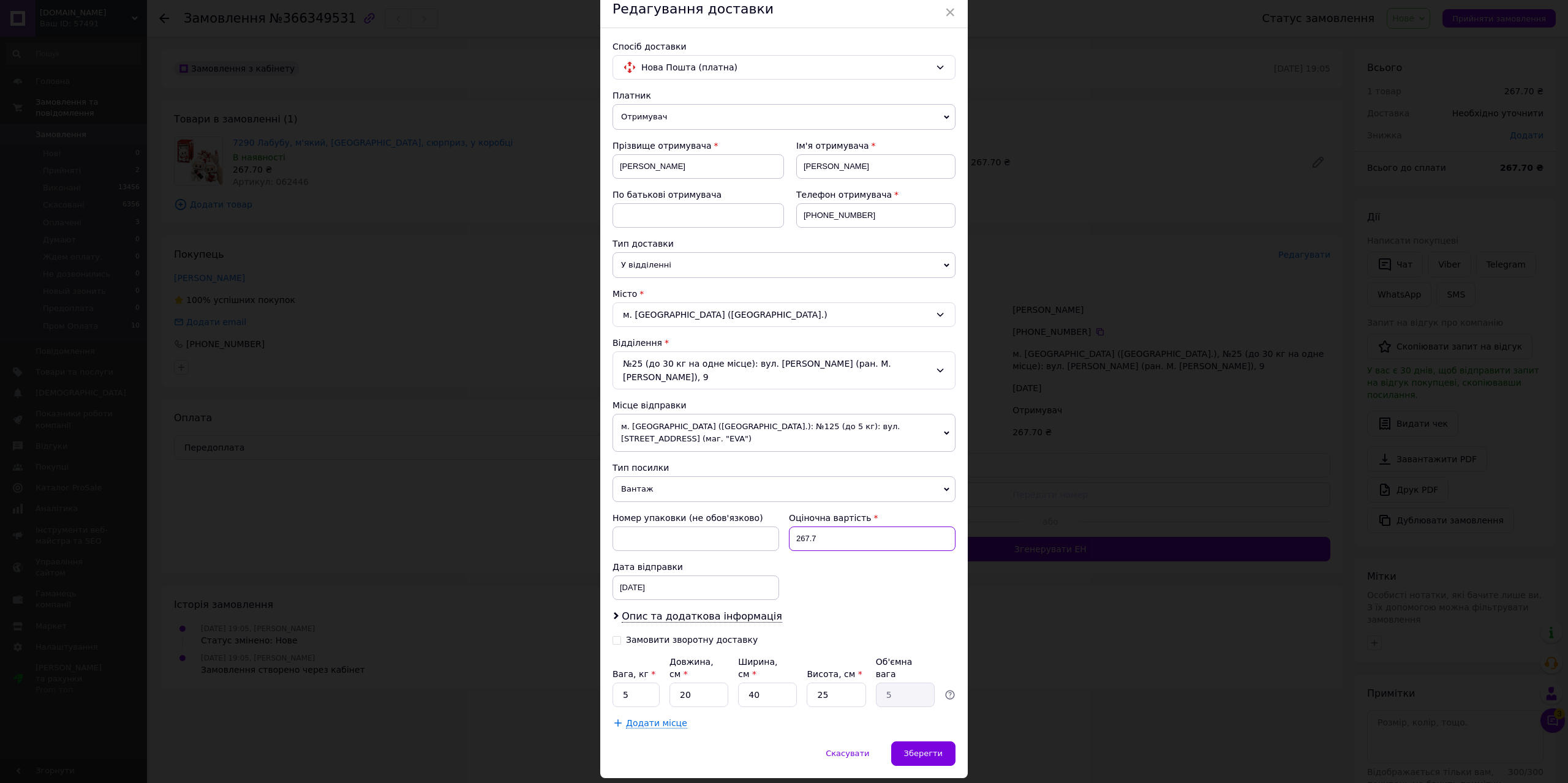
drag, startPoint x: 826, startPoint y: 508, endPoint x: 796, endPoint y: 522, distance: 33.1
click at [796, 526] on input "267.7" at bounding box center [872, 538] width 167 height 24
type input "299"
click at [647, 683] on input "5" at bounding box center [636, 694] width 47 height 24
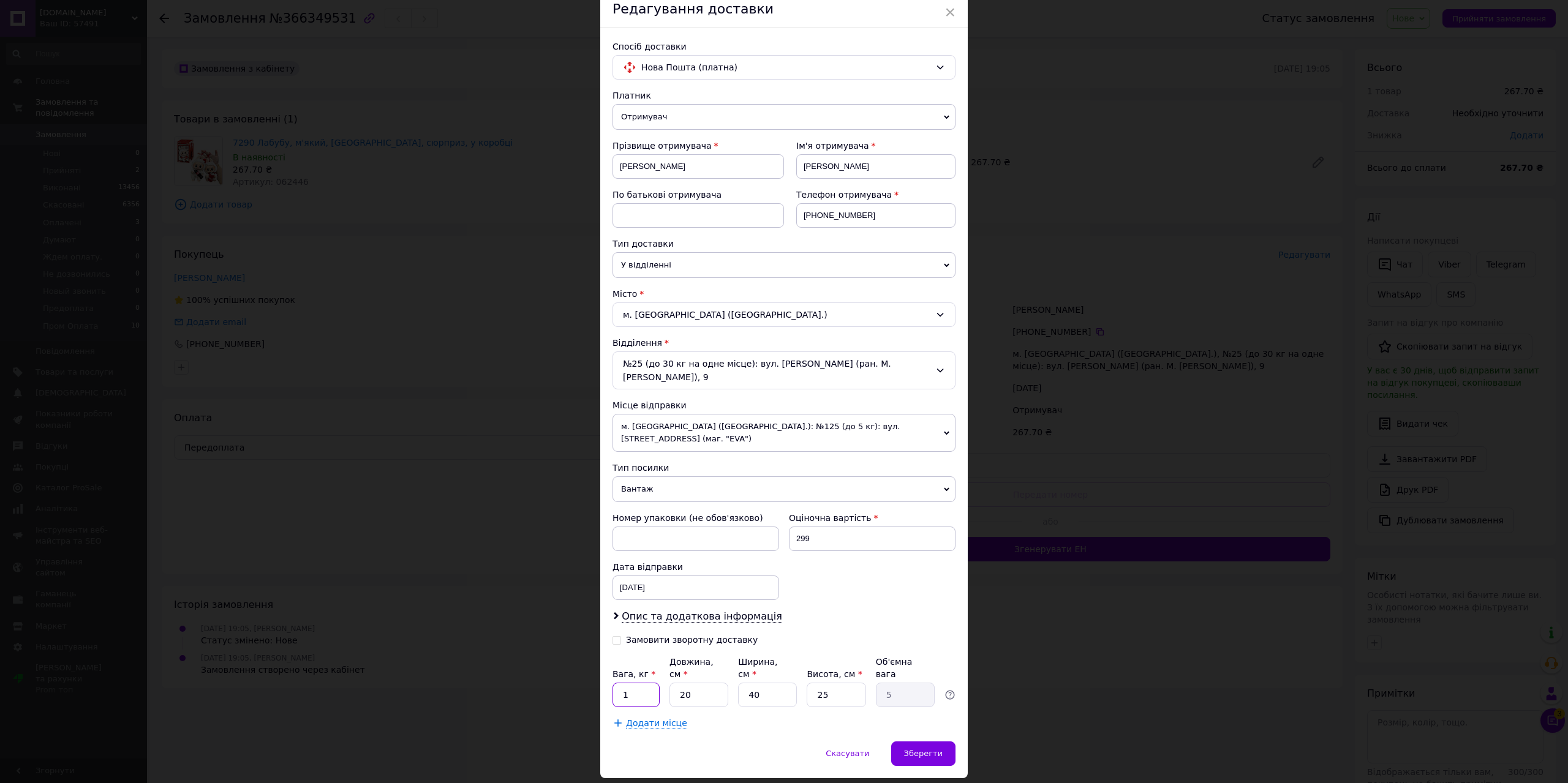
type input "1"
drag, startPoint x: 760, startPoint y: 663, endPoint x: 737, endPoint y: 670, distance: 24.0
click at [738, 683] on input "40" at bounding box center [768, 694] width 59 height 24
type input "1"
type input "0.13"
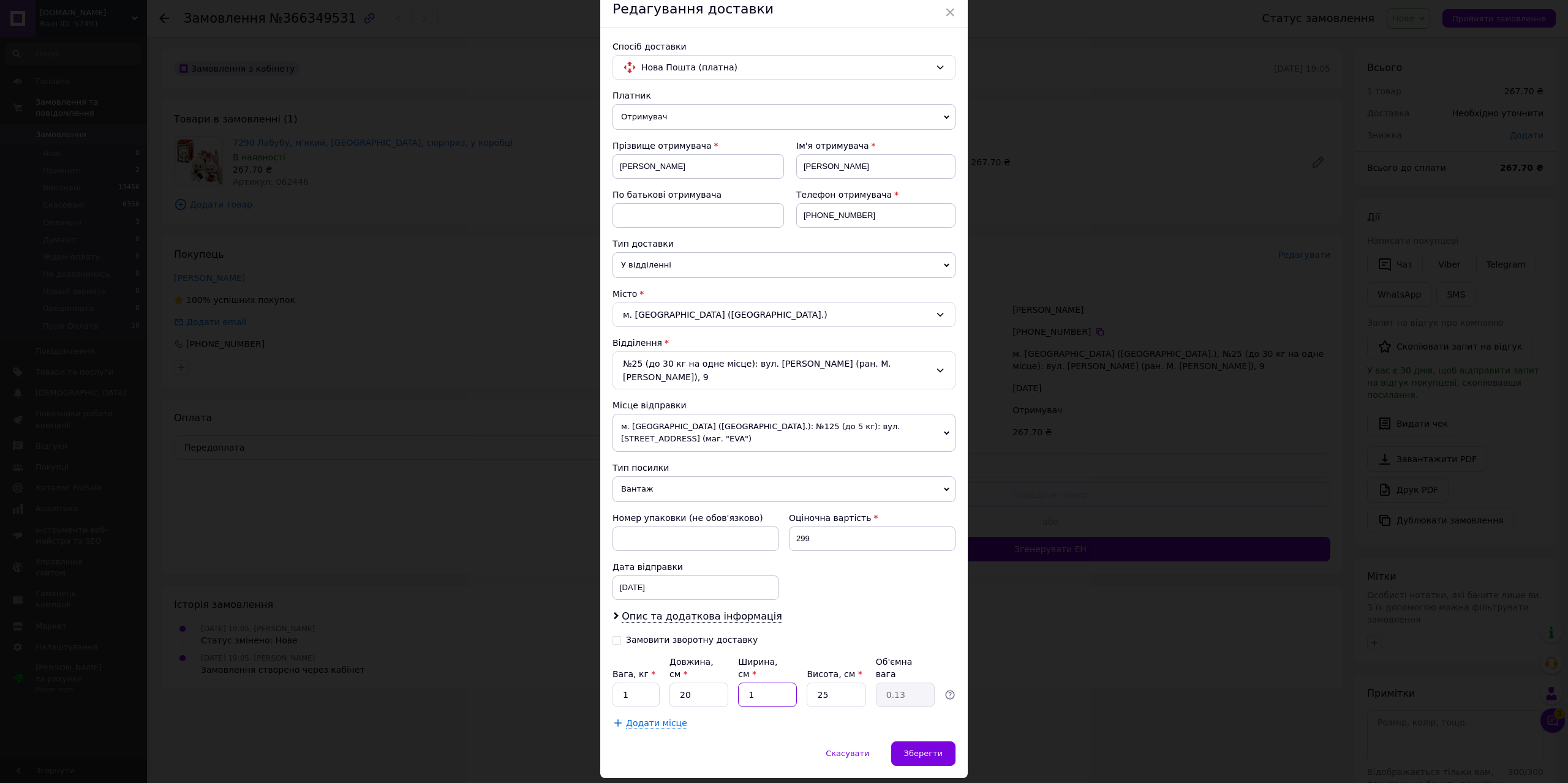
type input "10"
type input "1.25"
type input "10"
drag, startPoint x: 834, startPoint y: 658, endPoint x: 803, endPoint y: 663, distance: 31.4
click at [811, 683] on input "25" at bounding box center [836, 694] width 59 height 24
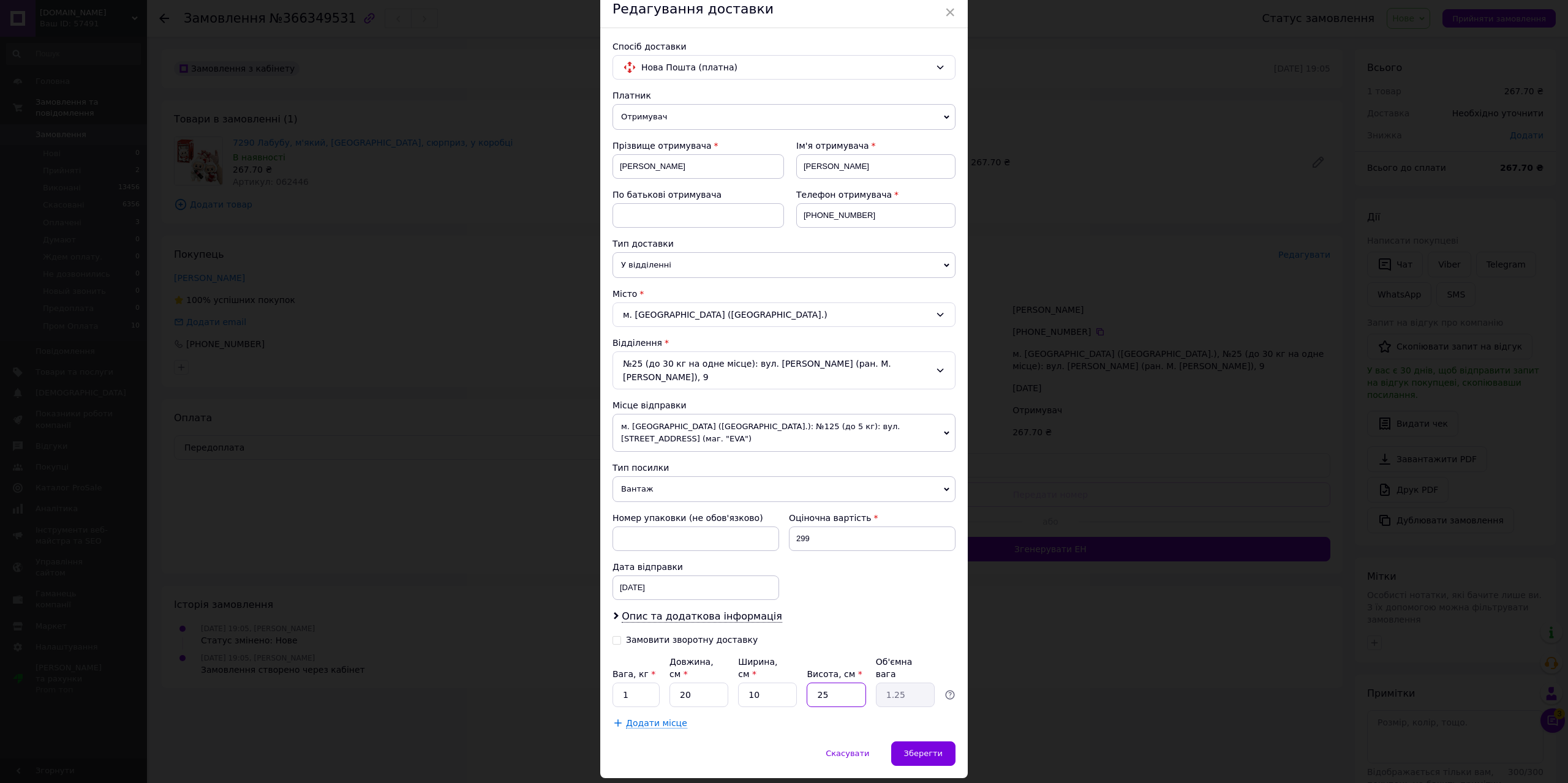
type input "1"
type input "0.1"
type input "10"
type input "0.5"
type input "10"
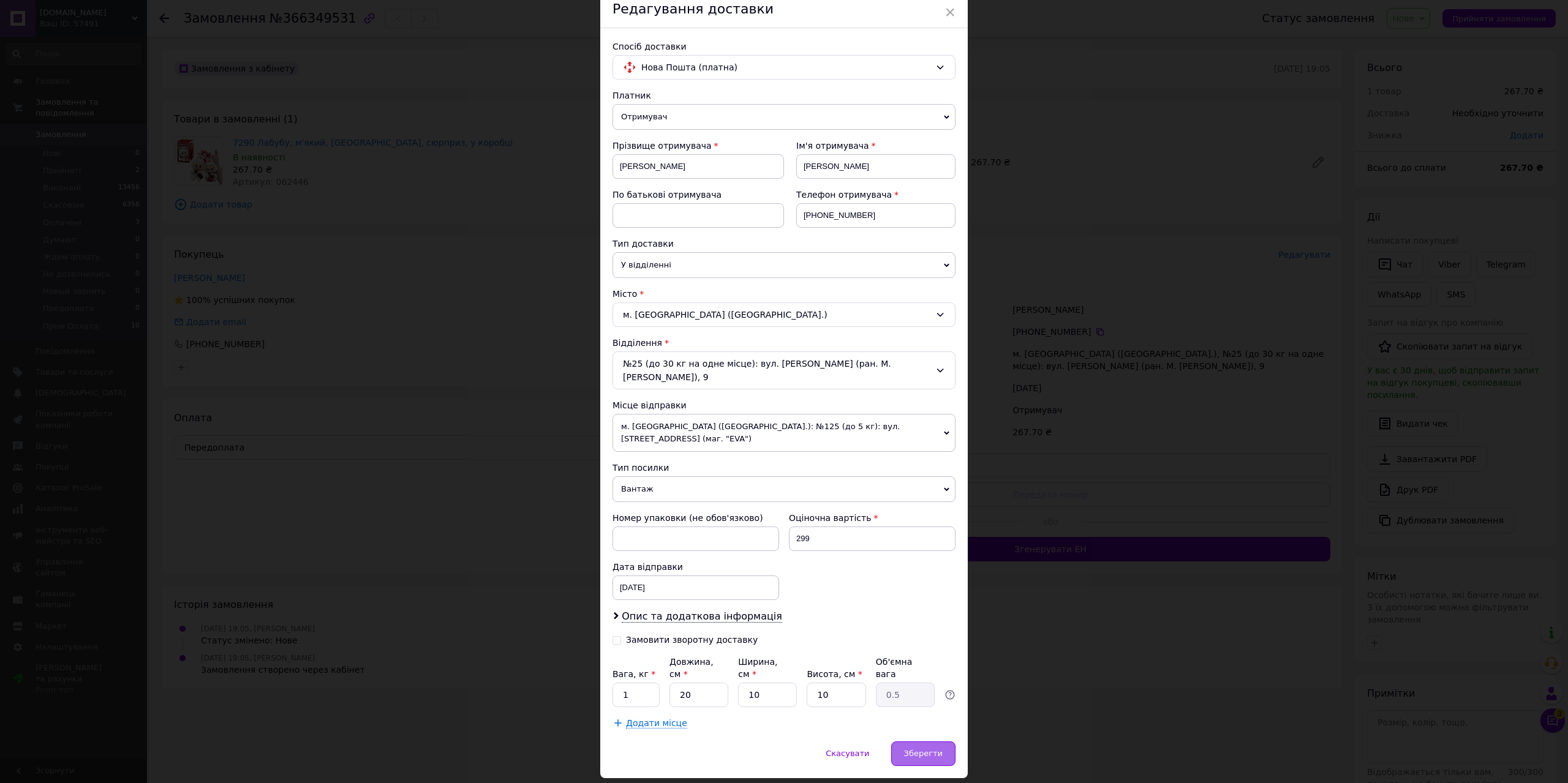
click at [922, 749] on span "Зберегти" at bounding box center [923, 753] width 38 height 9
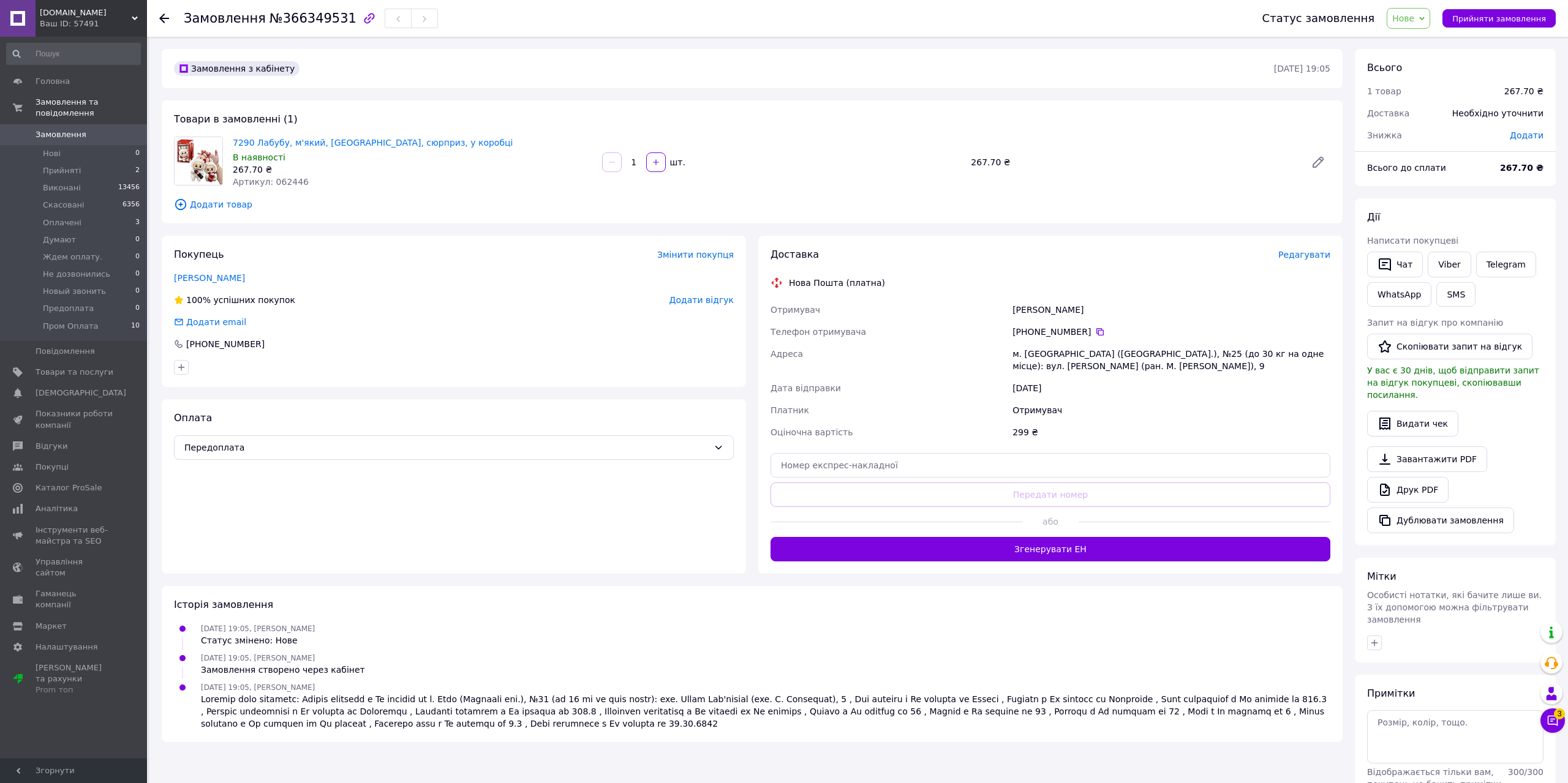
click at [1423, 25] on span "Нове" at bounding box center [1408, 18] width 44 height 21
click at [1422, 138] on li "Ждем оплату." at bounding box center [1427, 134] width 80 height 18
